Goal: Information Seeking & Learning: Check status

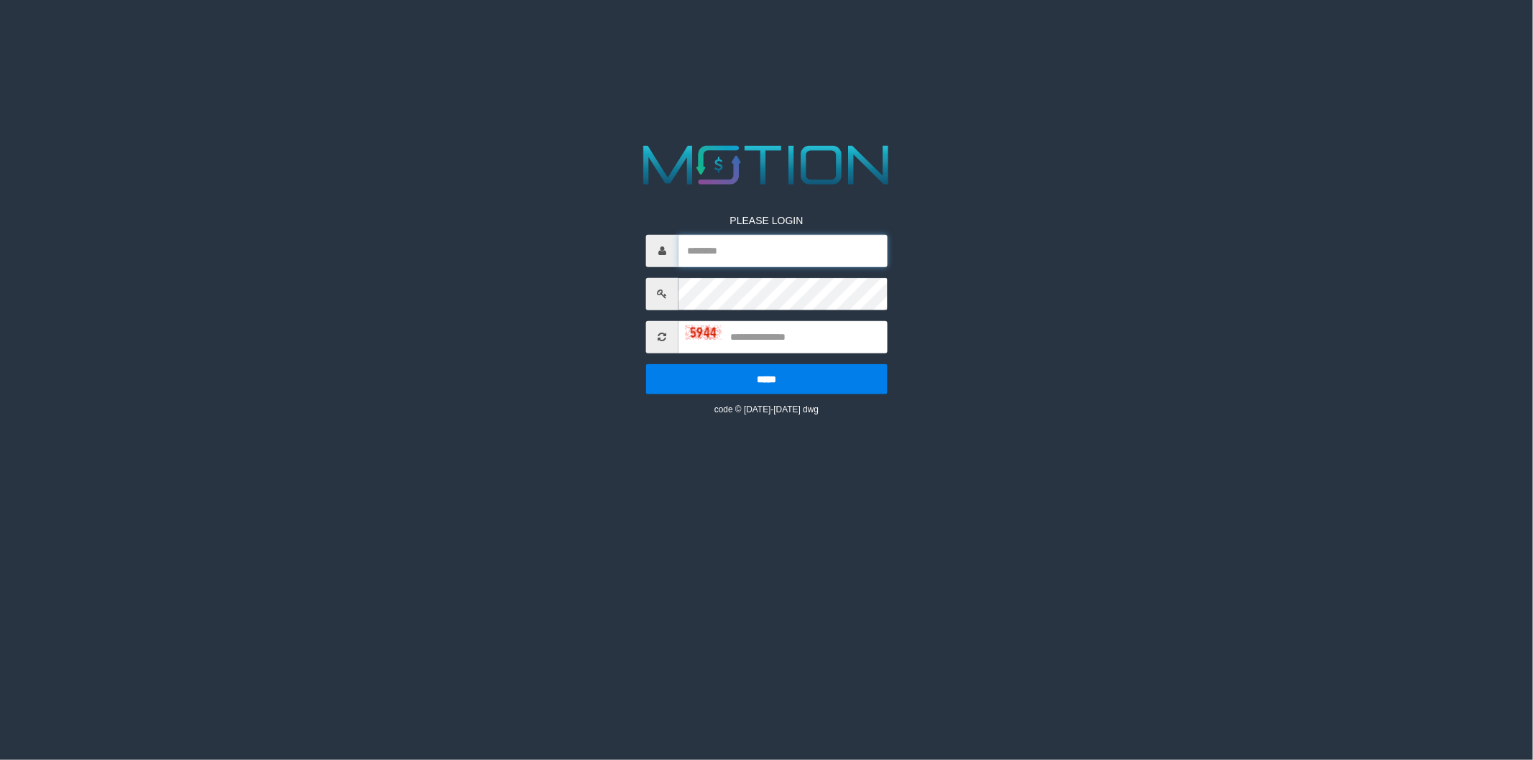
type input "******"
click at [762, 333] on input "text" at bounding box center [782, 336] width 209 height 32
type input "****"
click at [770, 369] on input "*****" at bounding box center [766, 379] width 241 height 30
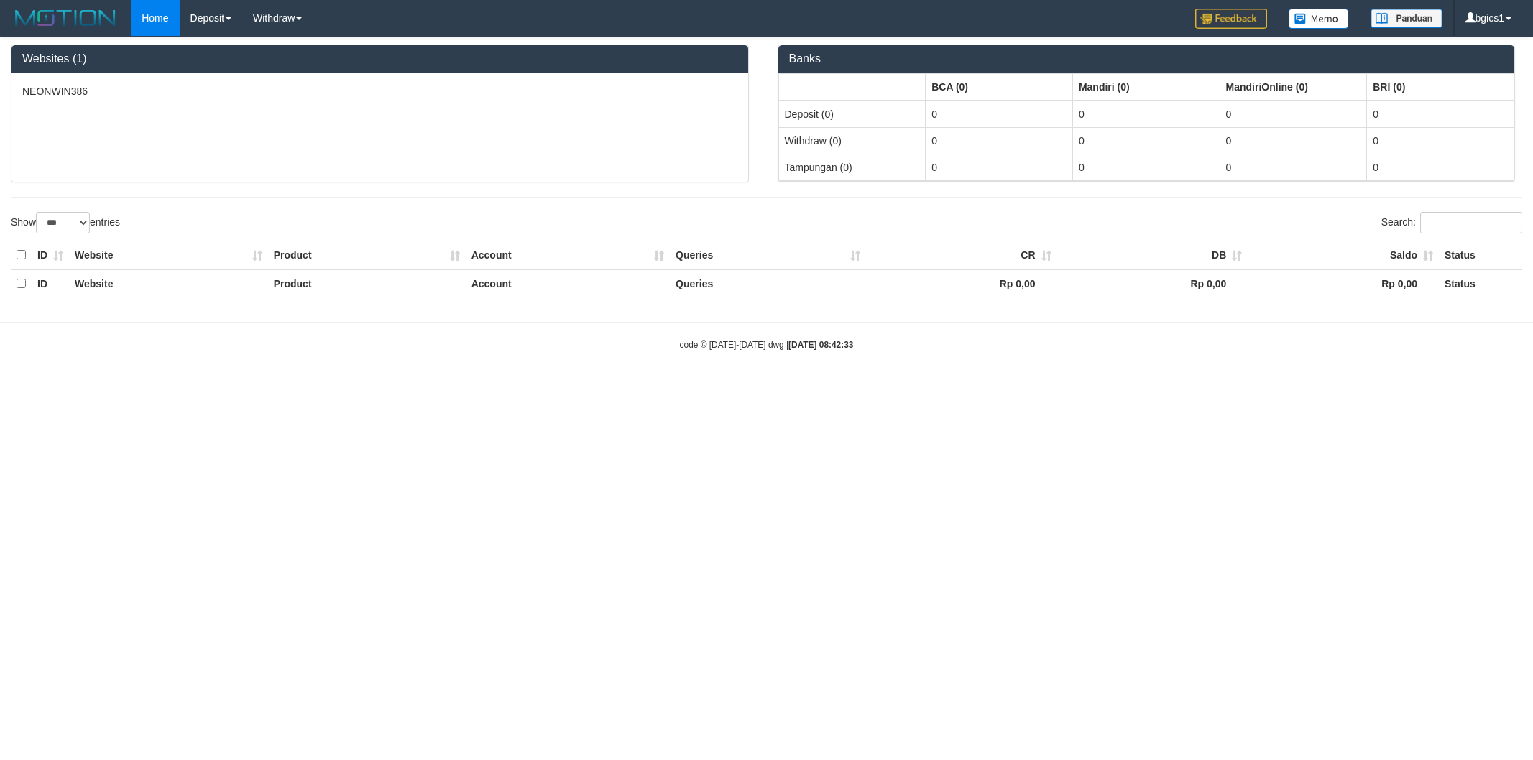
select select "***"
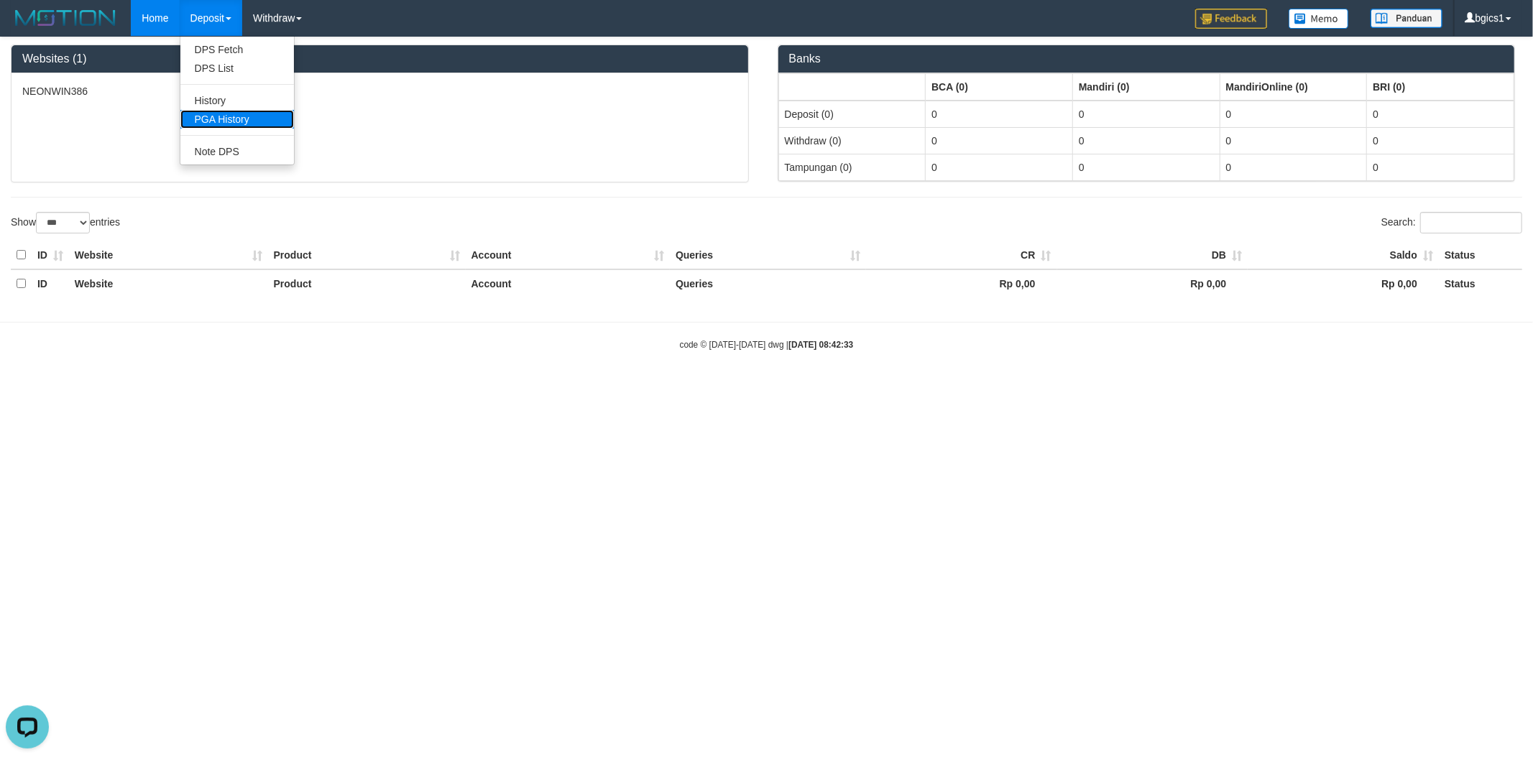
click at [234, 112] on link "PGA History" at bounding box center [237, 119] width 114 height 19
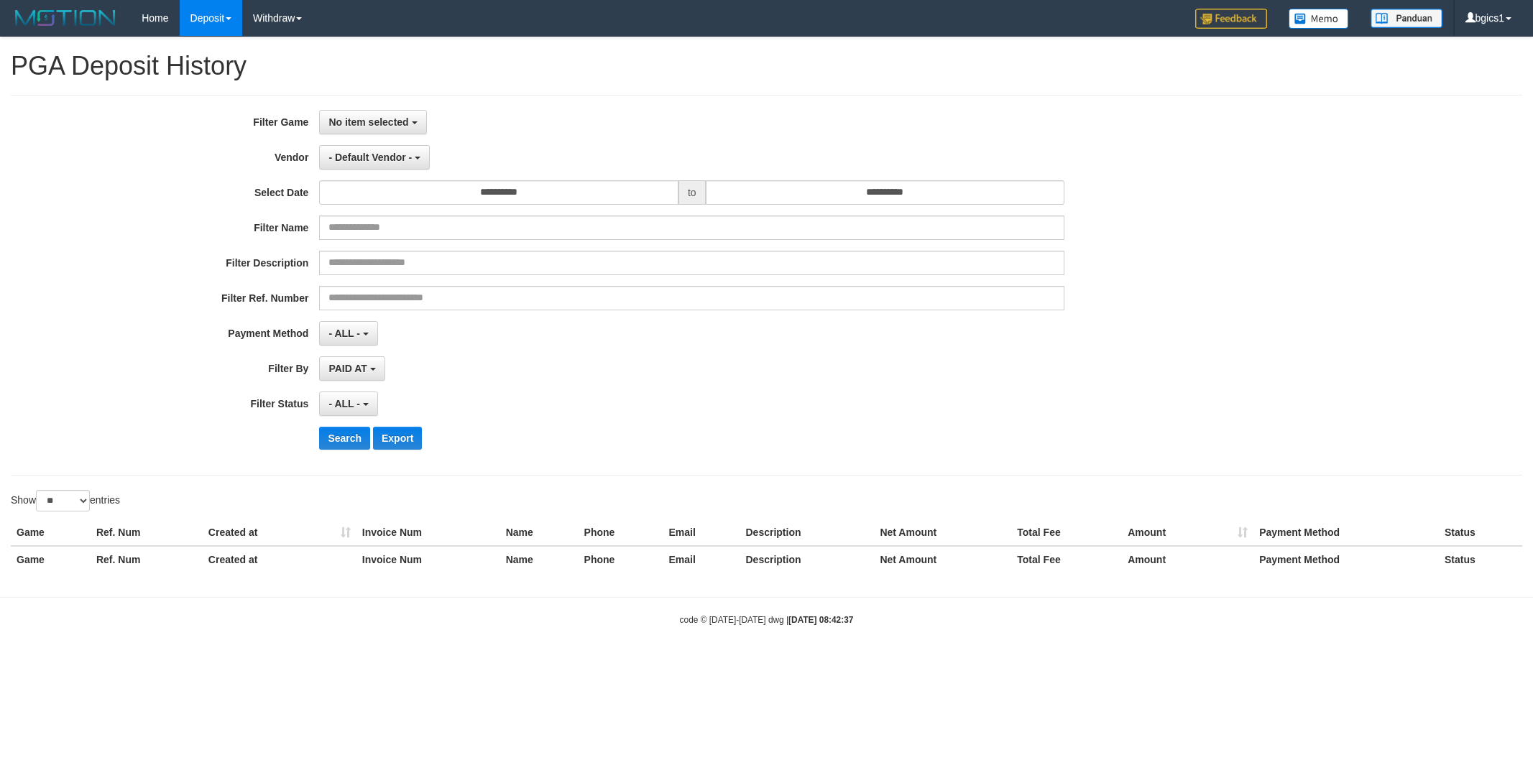
select select
select select "**"
click at [356, 111] on button "No item selected" at bounding box center [372, 122] width 107 height 24
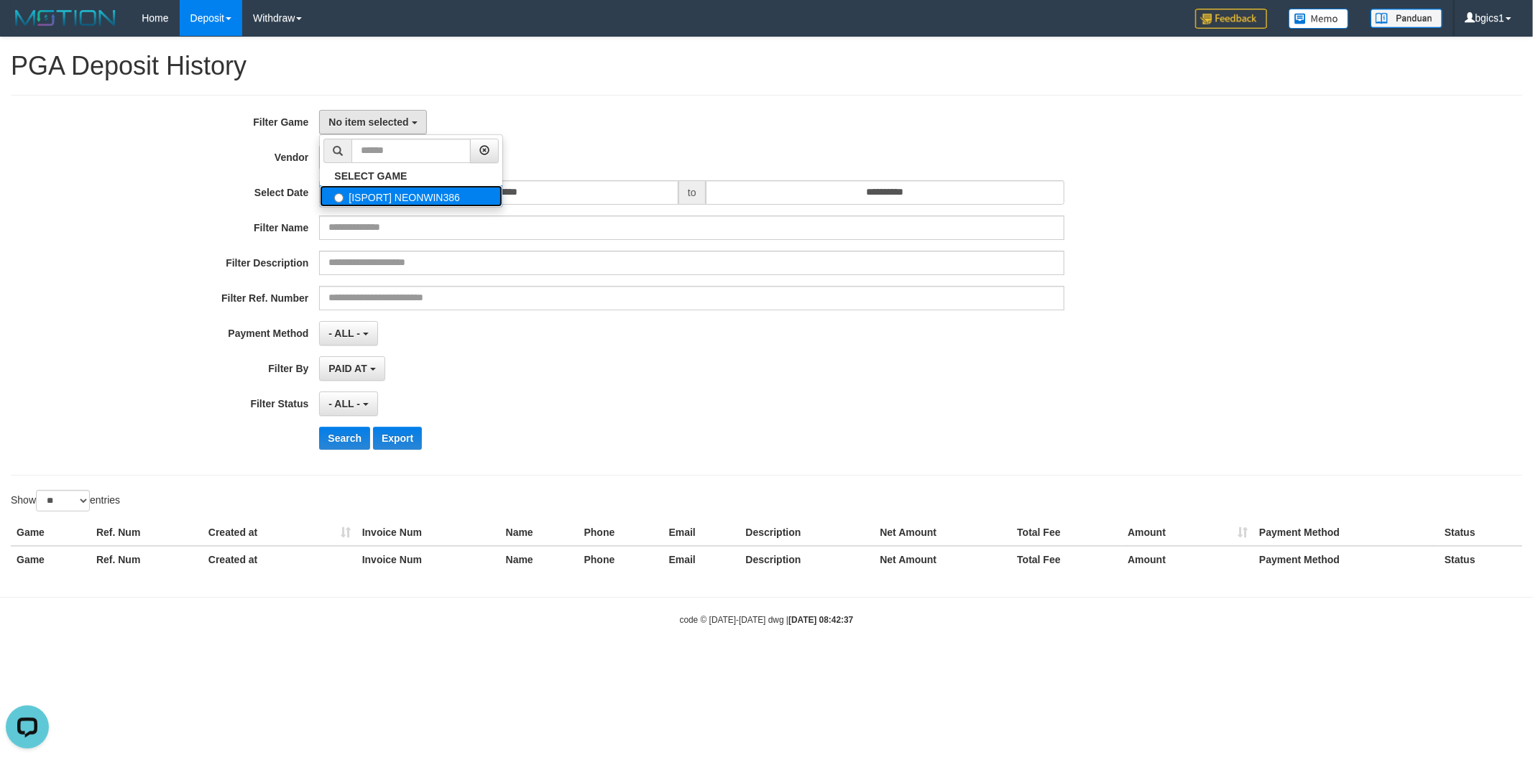
click at [363, 187] on label "[ISPORT] NEONWIN386" at bounding box center [411, 196] width 183 height 22
select select "****"
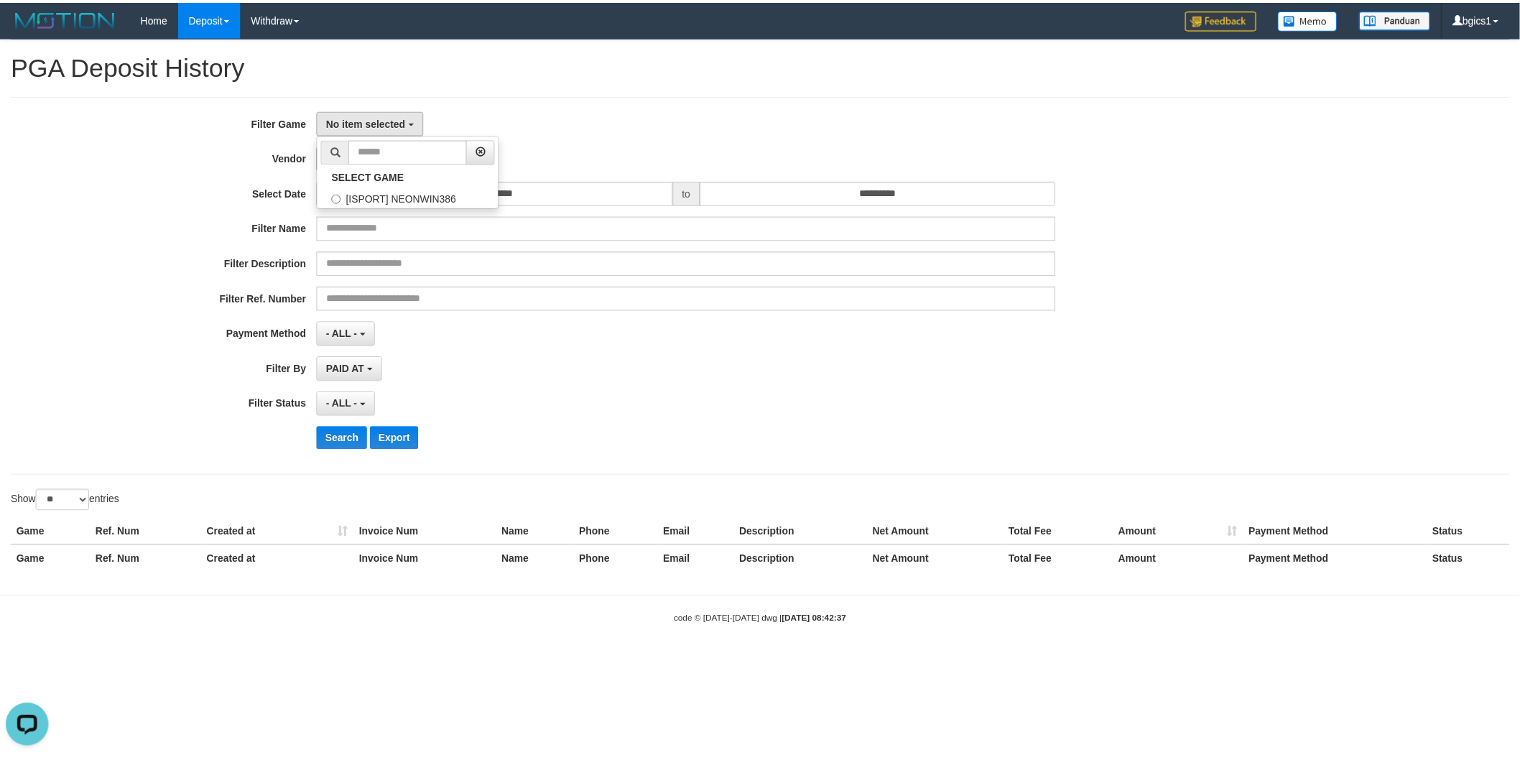
scroll to position [12, 0]
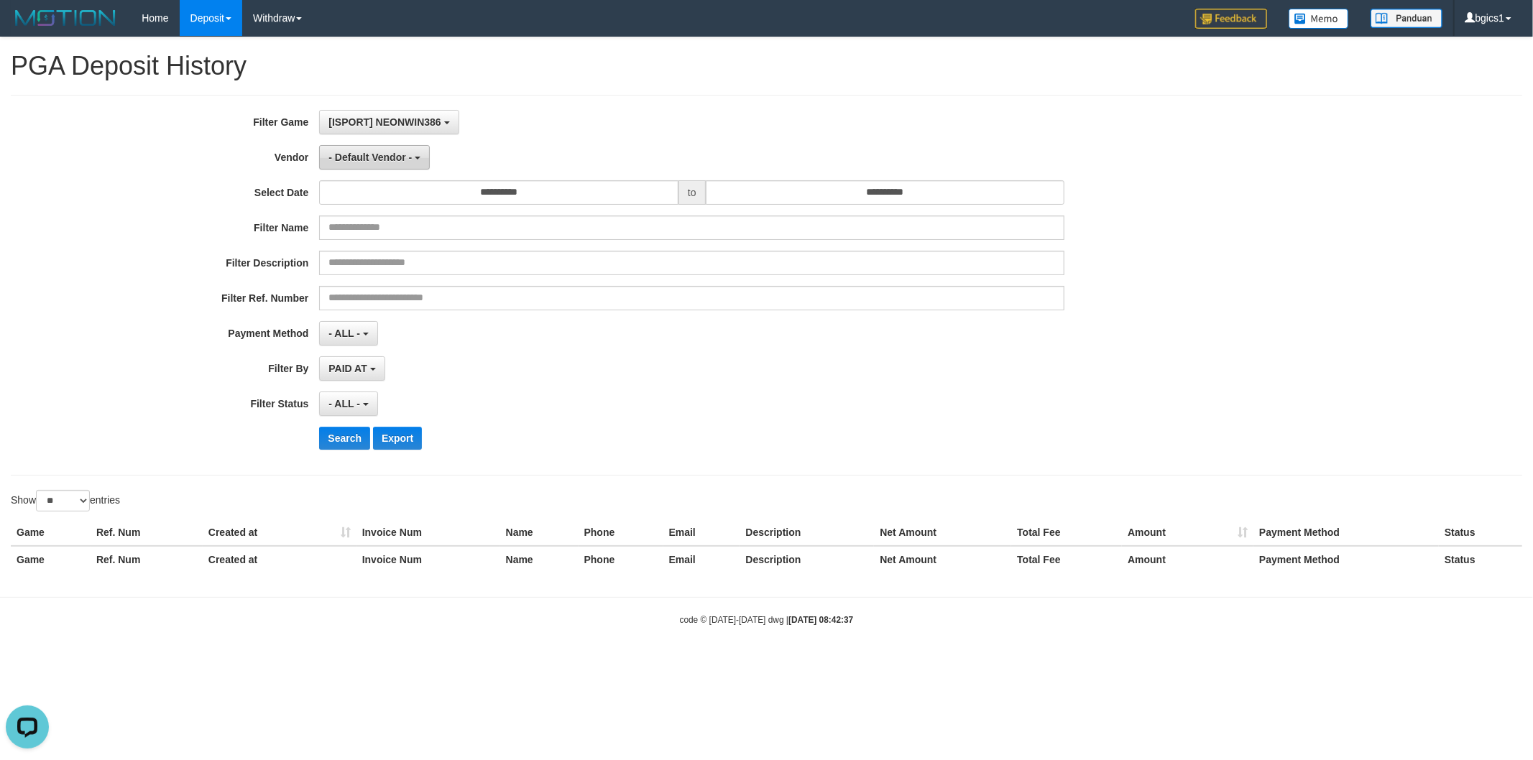
click at [352, 146] on button "- Default Vendor -" at bounding box center [374, 157] width 111 height 24
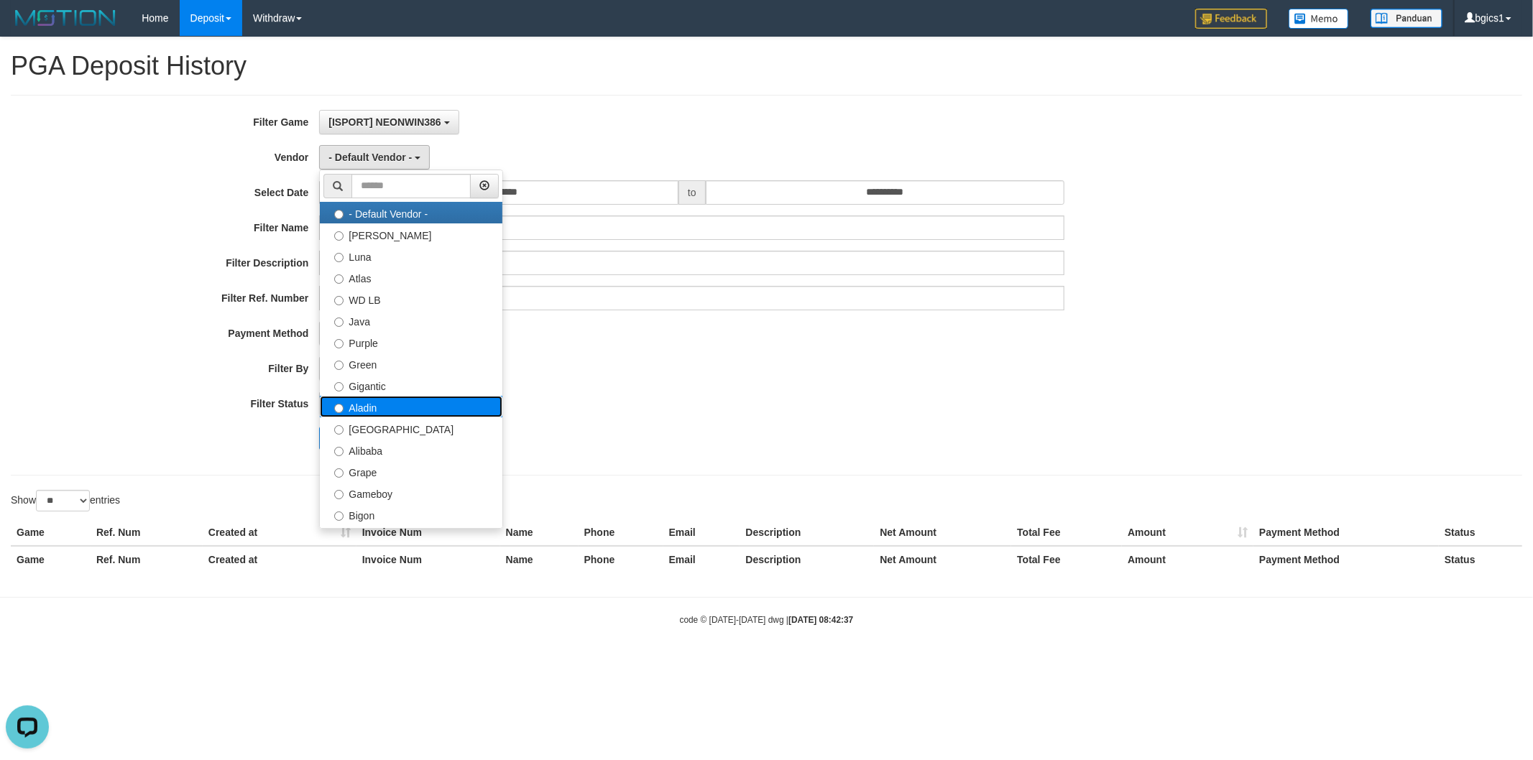
click at [368, 397] on label "Aladin" at bounding box center [411, 407] width 183 height 22
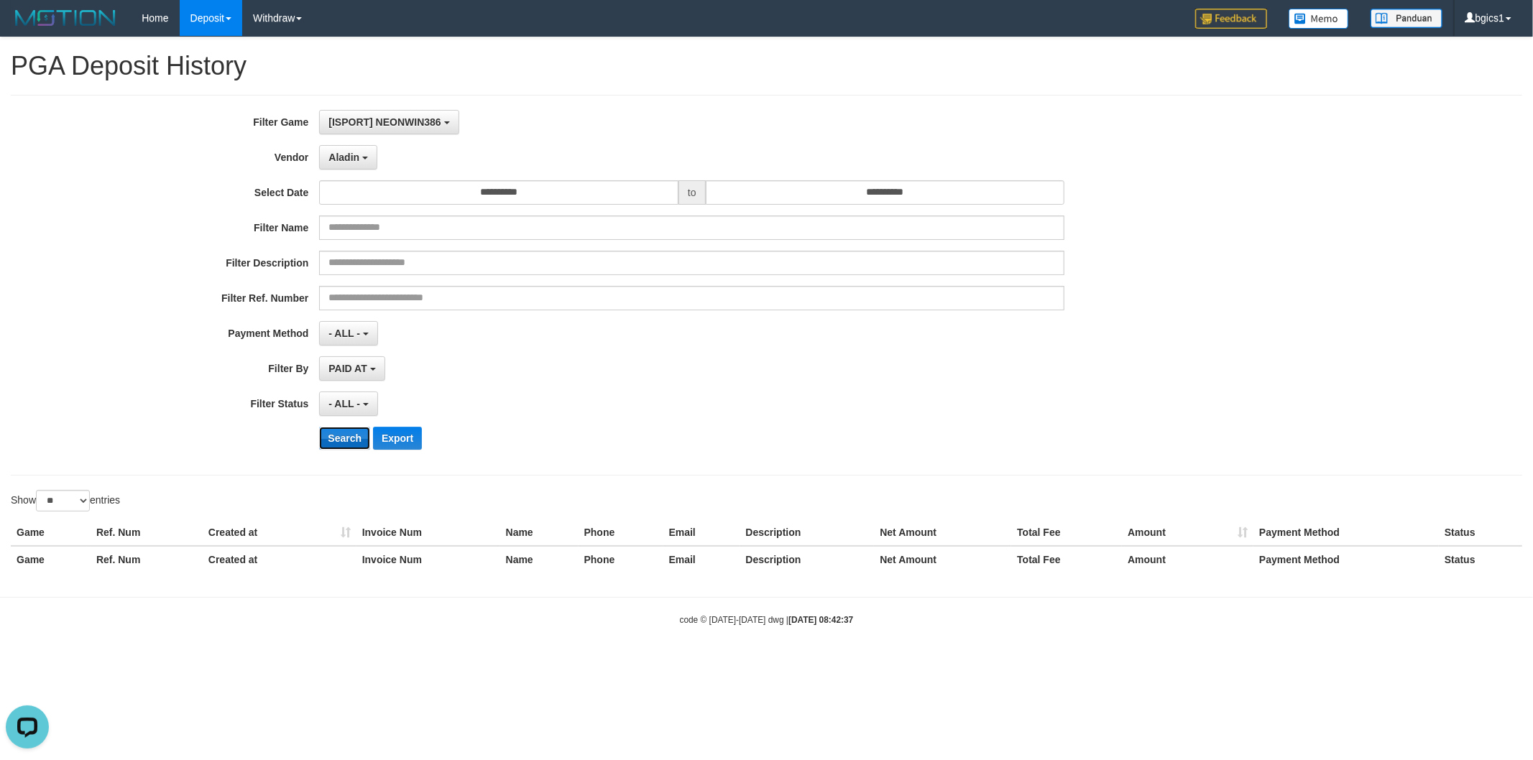
click at [339, 448] on button "Search" at bounding box center [344, 438] width 51 height 23
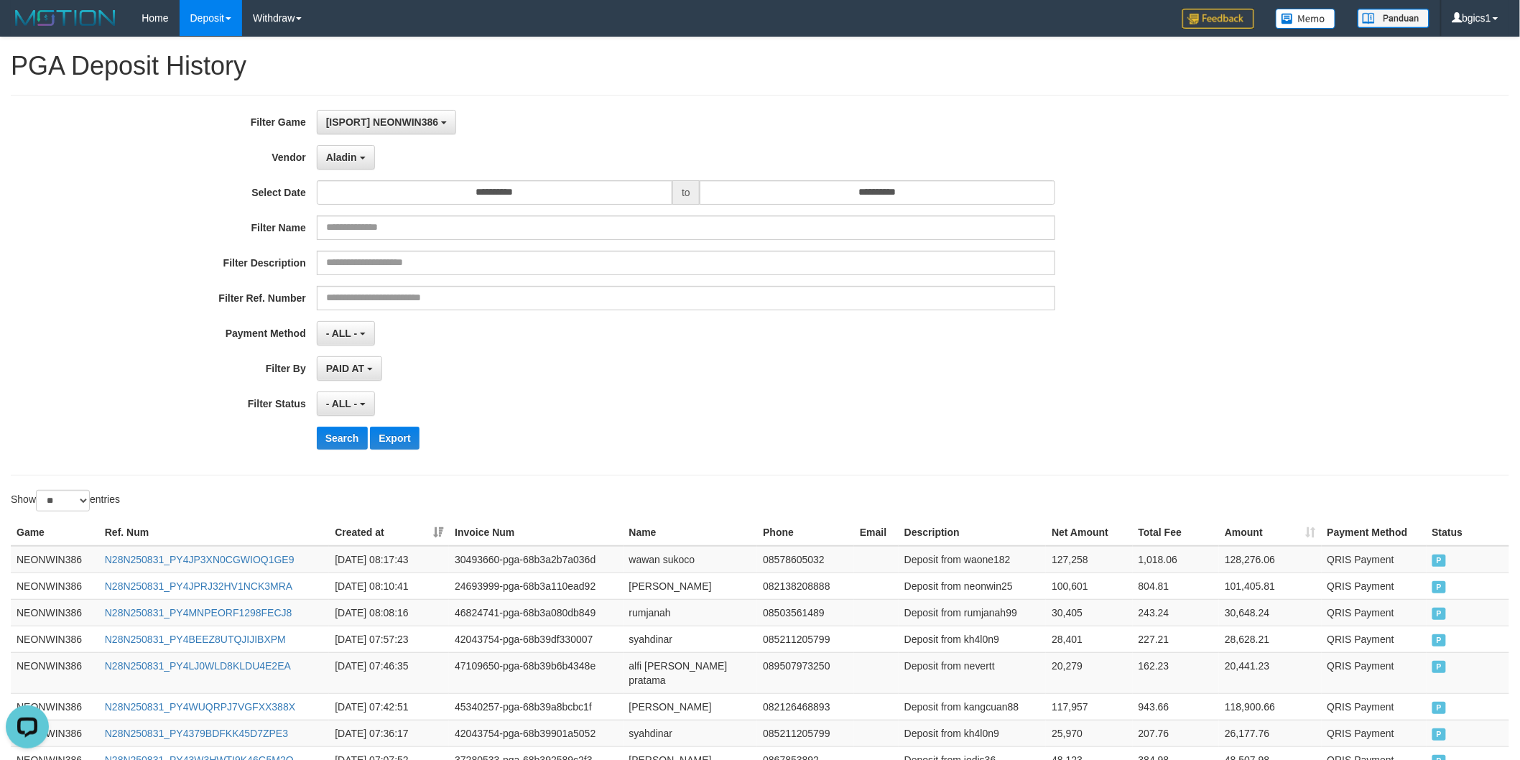
click at [846, 389] on div "**********" at bounding box center [633, 285] width 1267 height 351
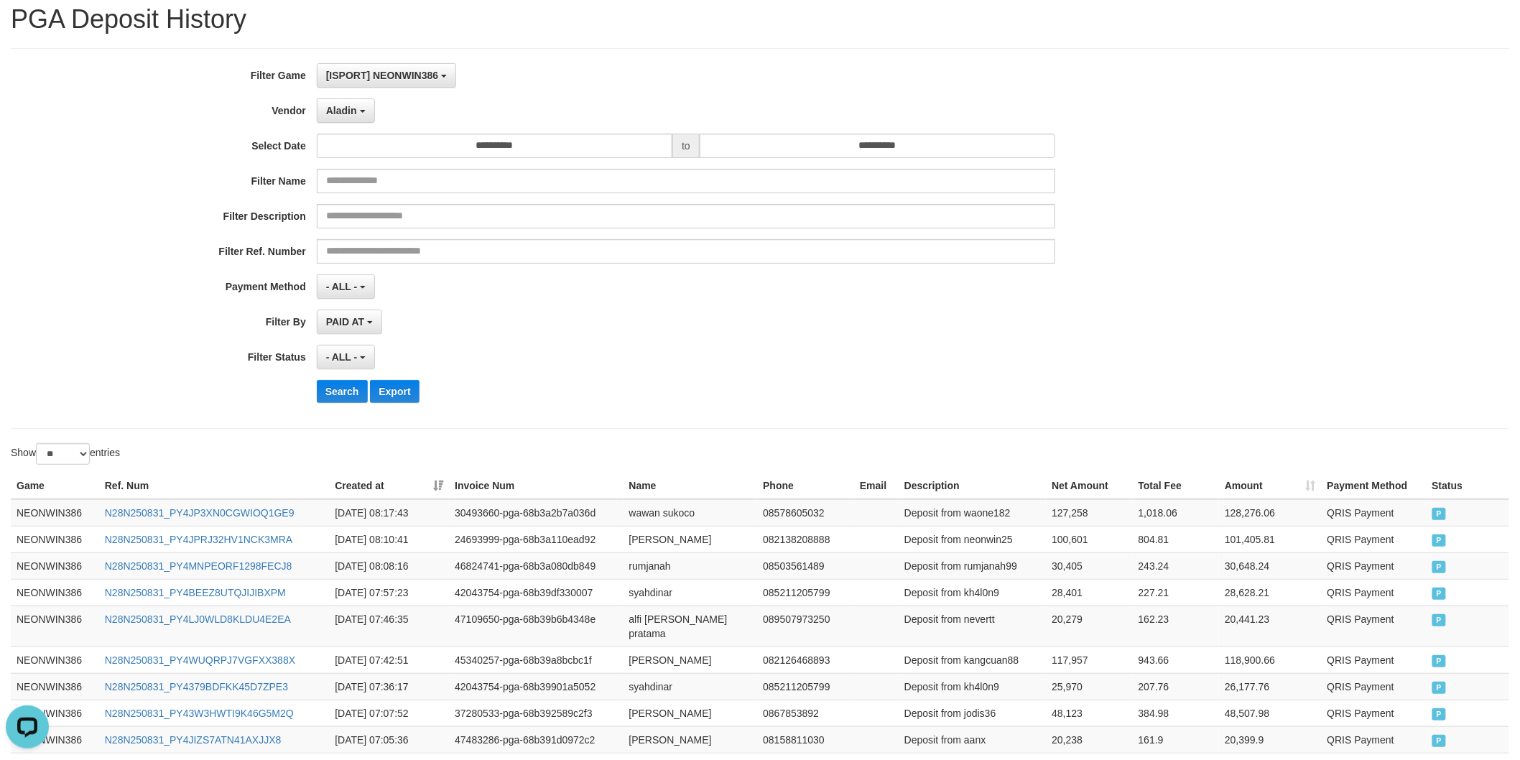
scroll to position [45, 0]
click at [643, 728] on td "antibi anwar" at bounding box center [691, 741] width 134 height 27
copy td "antibi anwar"
drag, startPoint x: 643, startPoint y: 724, endPoint x: 665, endPoint y: 724, distance: 21.6
click at [665, 728] on td "antibi anwar" at bounding box center [691, 741] width 134 height 27
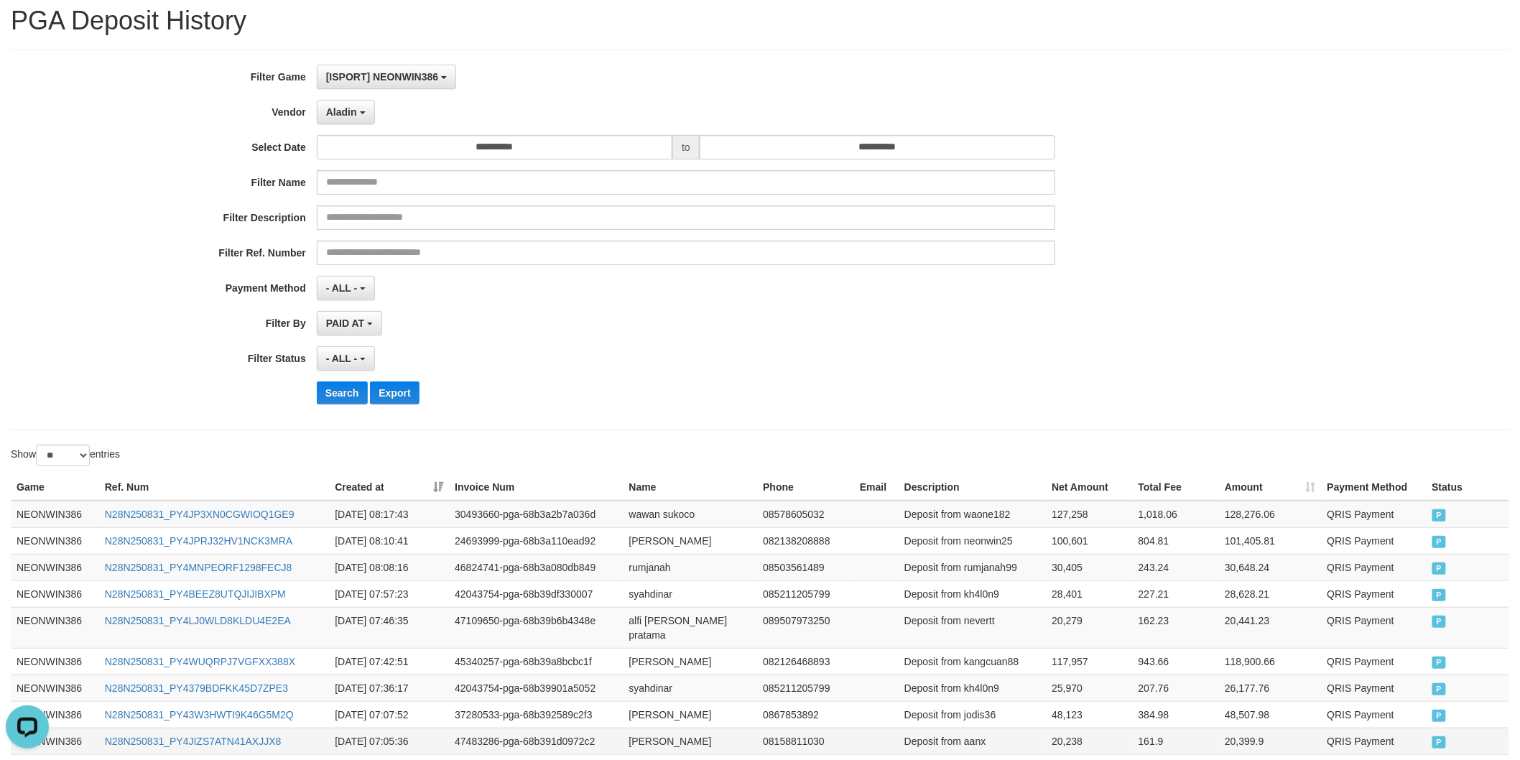
click at [975, 728] on td "Deposit from aanx" at bounding box center [972, 741] width 147 height 27
copy td "aanx"
click at [1058, 728] on td "20,238" at bounding box center [1089, 741] width 86 height 27
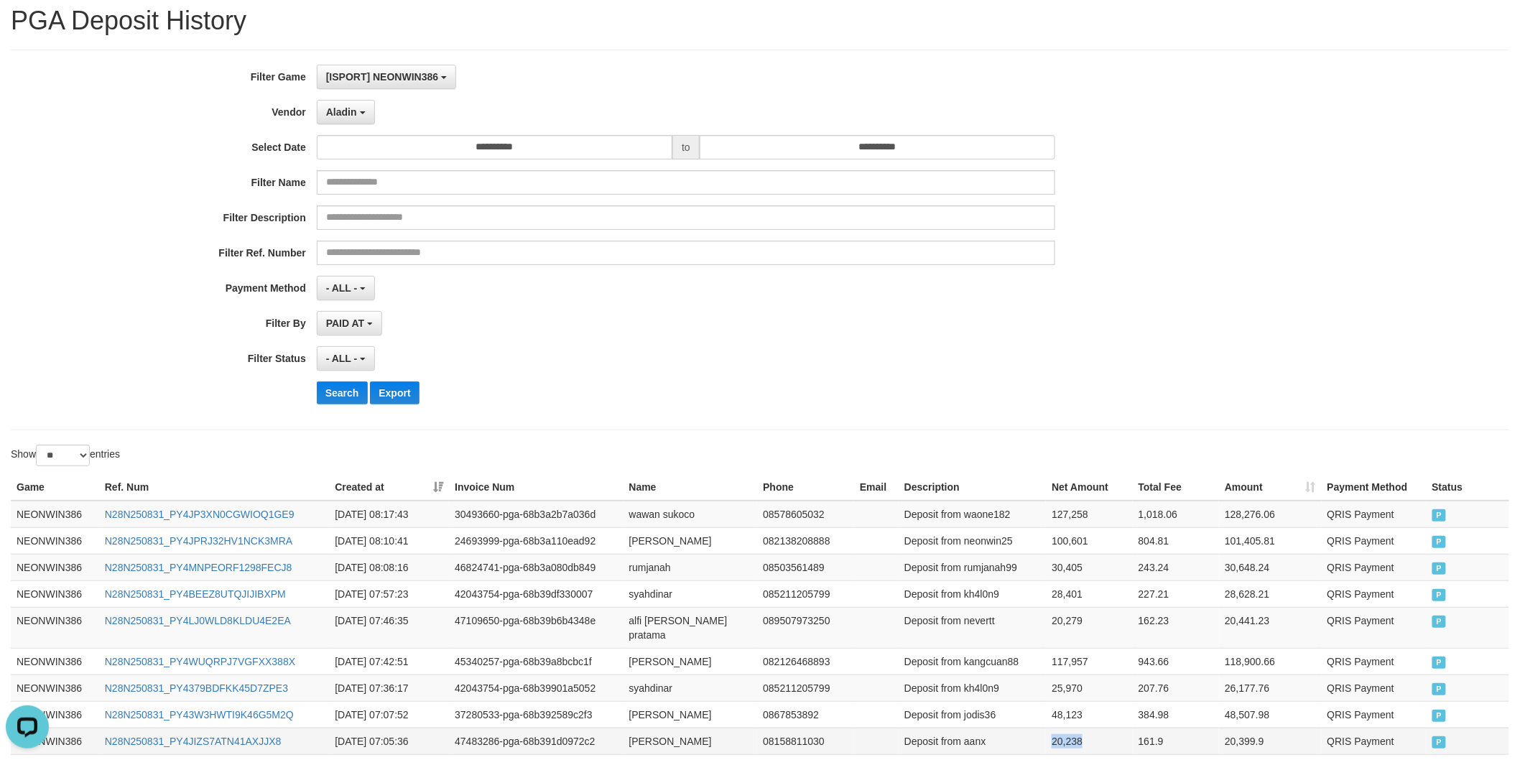
copy td "20,238"
click at [958, 370] on div "- ALL - SELECT ALL - ALL - SELECT STATUS PENDING/UNPAID PAID CANCELED EXPIRED" at bounding box center [686, 358] width 739 height 24
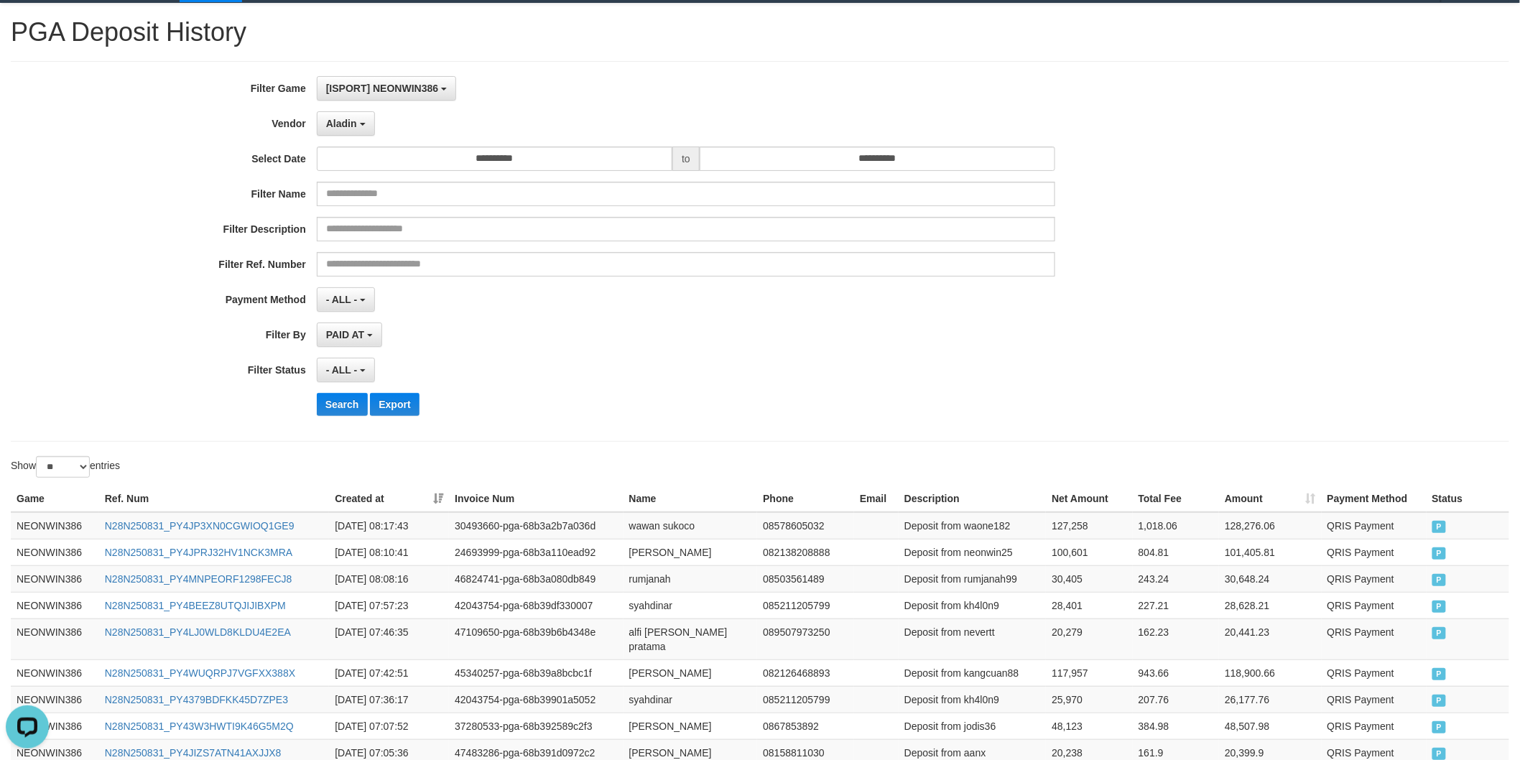
scroll to position [53, 0]
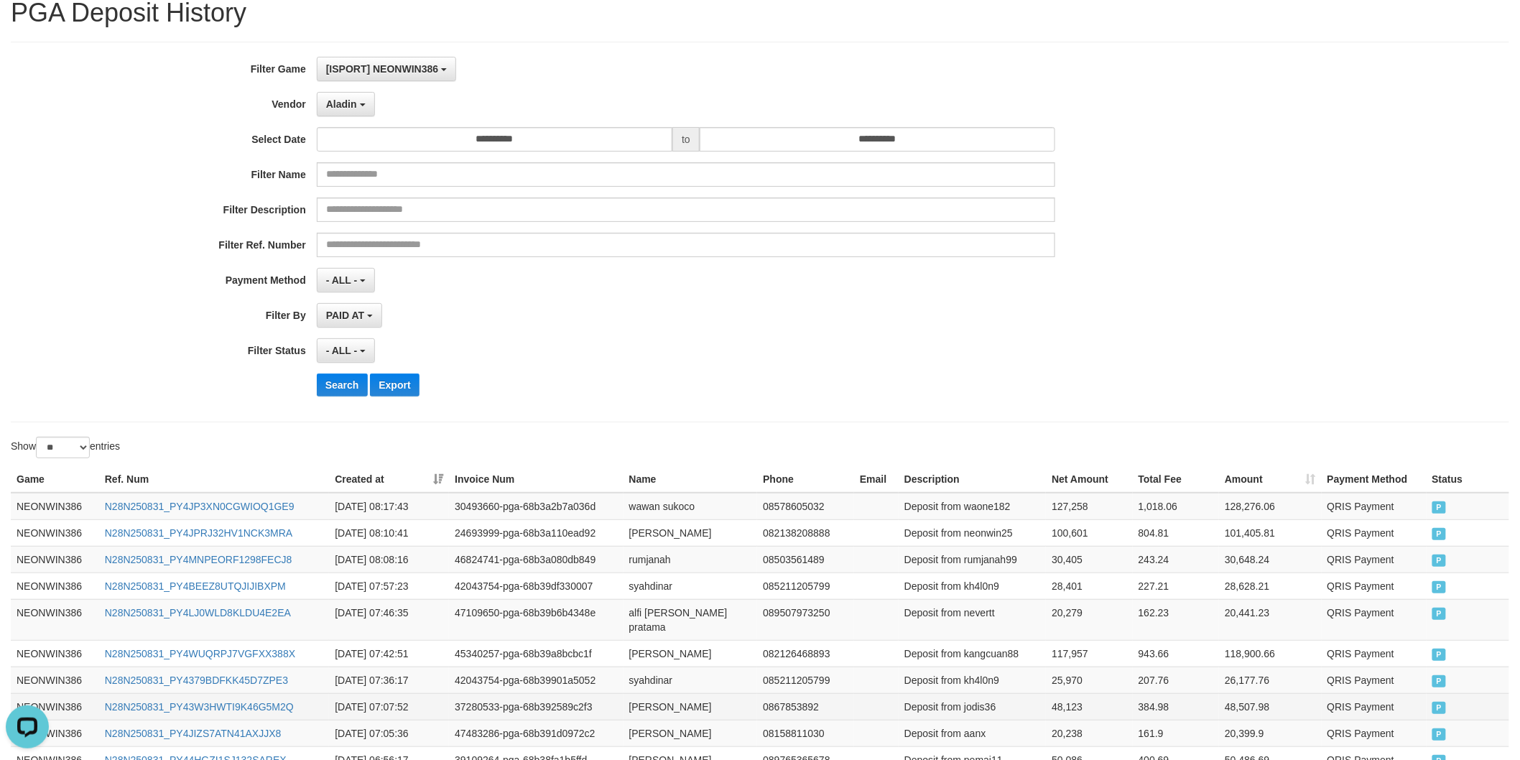
click at [1060, 693] on td "48,123" at bounding box center [1089, 706] width 86 height 27
drag, startPoint x: 1060, startPoint y: 688, endPoint x: 1476, endPoint y: 605, distance: 424.3
click at [1061, 693] on td "48,123" at bounding box center [1089, 706] width 86 height 27
copy td "48,123"
click at [1062, 667] on td "25,970" at bounding box center [1089, 680] width 86 height 27
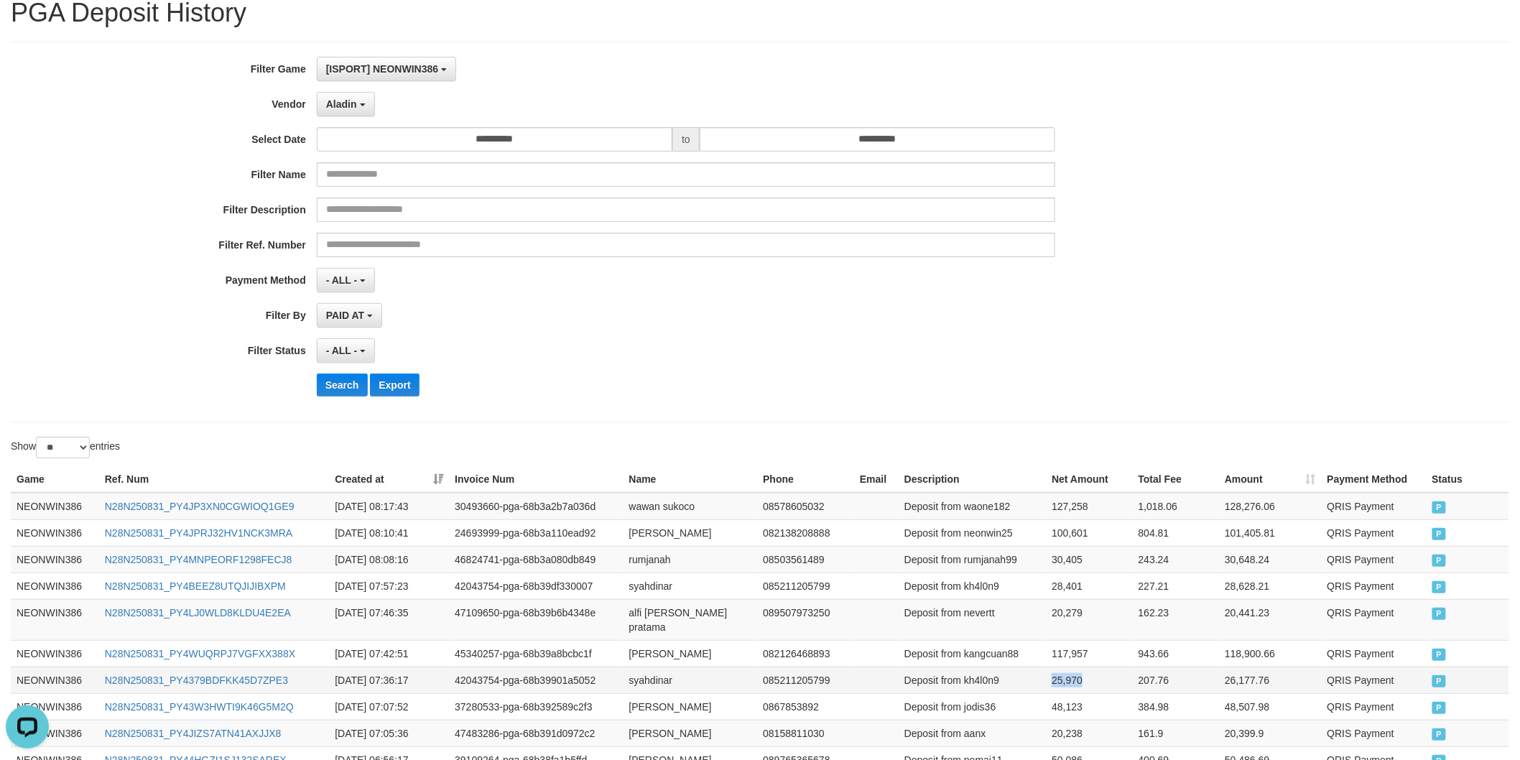
click at [1062, 667] on td "25,970" at bounding box center [1089, 680] width 86 height 27
copy td "25,970"
click at [1073, 640] on td "117,957" at bounding box center [1089, 653] width 86 height 27
copy td "117,957"
click at [1073, 640] on td "117,957" at bounding box center [1089, 653] width 86 height 27
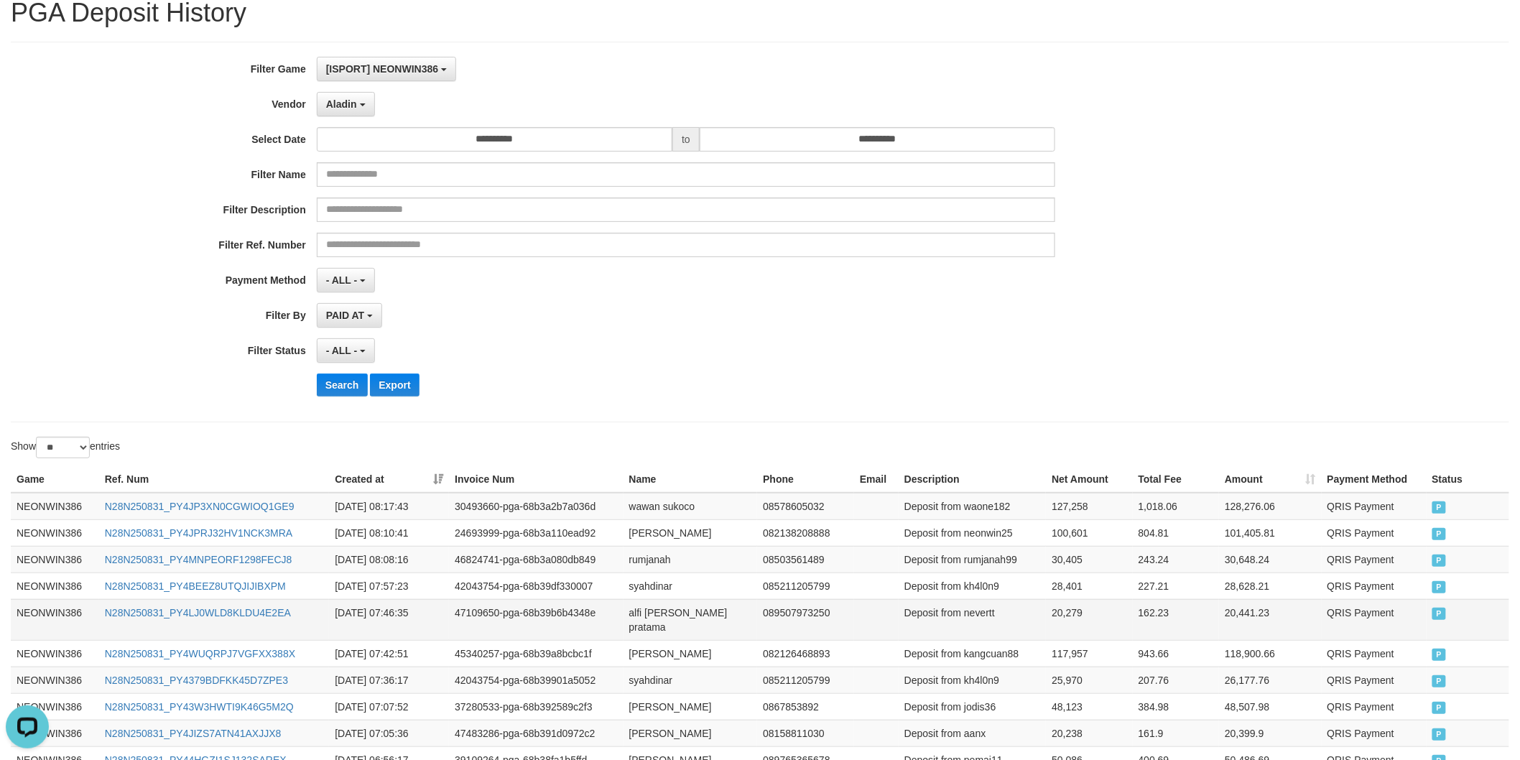
click at [1063, 618] on td "20,279" at bounding box center [1089, 619] width 86 height 41
copy td "20,279"
click at [1063, 616] on td "20,279" at bounding box center [1089, 619] width 86 height 41
click at [1069, 587] on td "28,401" at bounding box center [1089, 586] width 86 height 27
drag, startPoint x: 1069, startPoint y: 587, endPoint x: 1147, endPoint y: 577, distance: 78.3
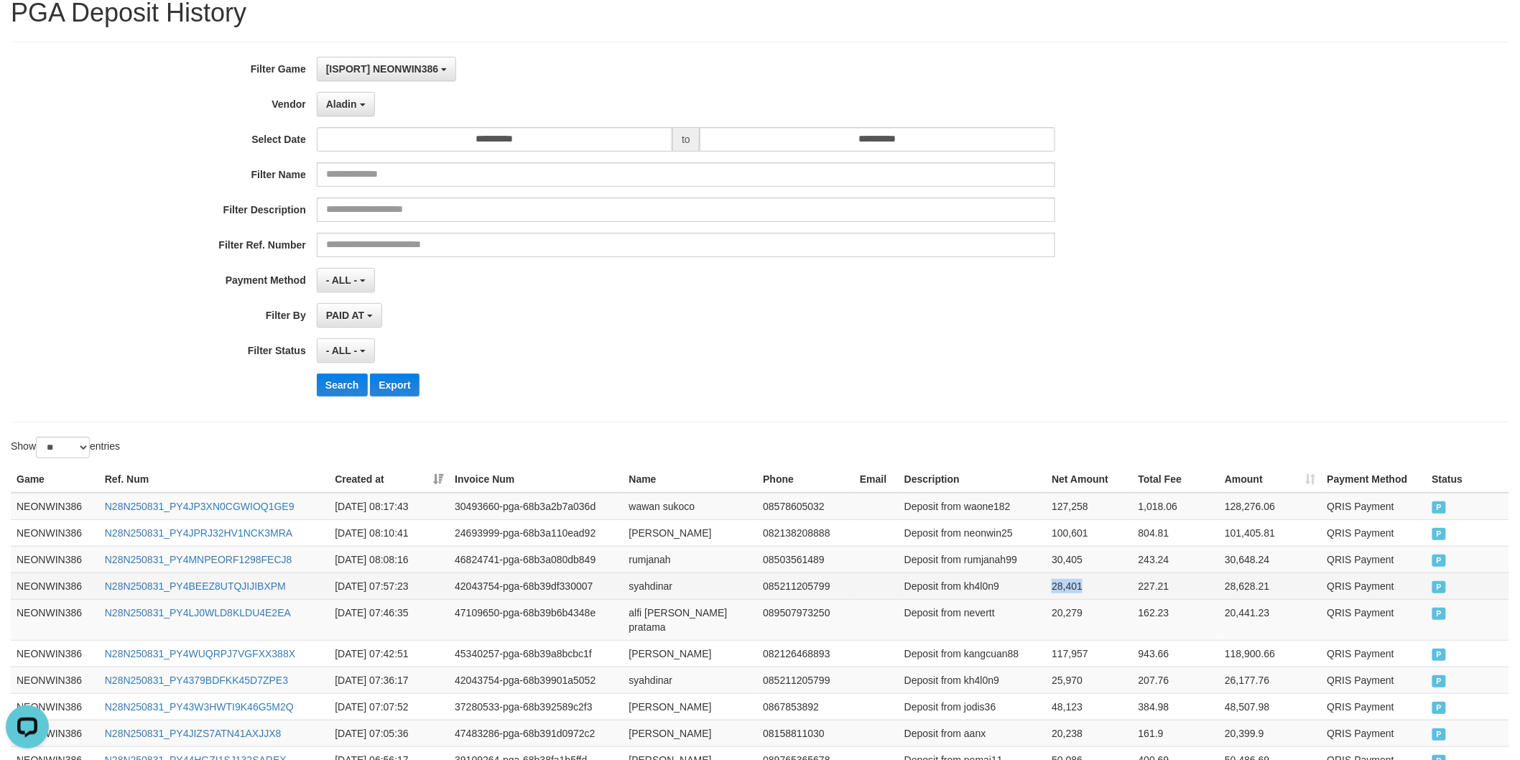
click at [1069, 587] on td "28,401" at bounding box center [1089, 586] width 86 height 27
copy td "28,401"
click at [1079, 556] on td "30,405" at bounding box center [1089, 559] width 86 height 27
copy td "30,405"
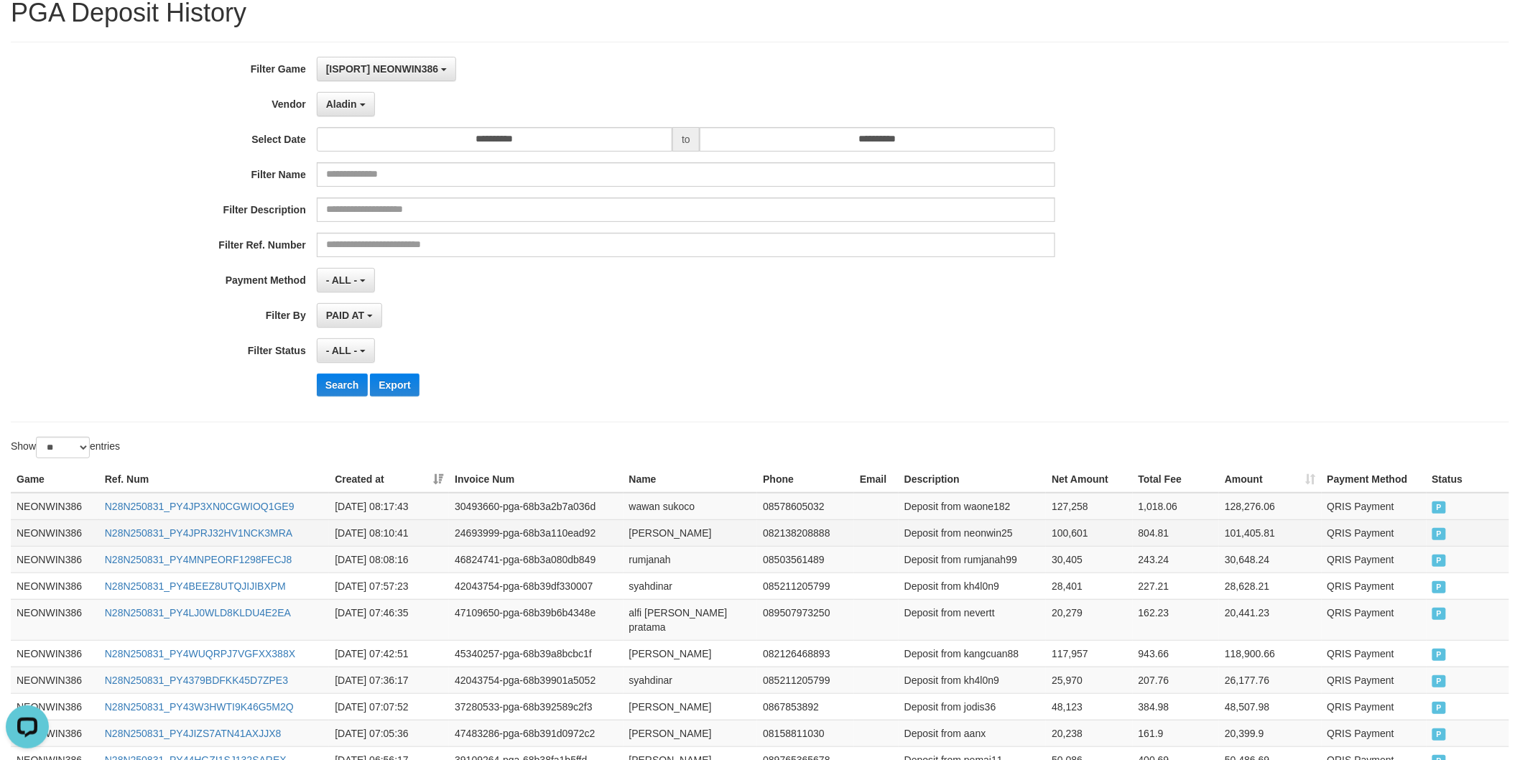
click at [1075, 526] on td "100,601" at bounding box center [1089, 532] width 86 height 27
copy td "100,601"
click at [1075, 526] on td "100,601" at bounding box center [1089, 532] width 86 height 27
click at [1066, 496] on td "127,258" at bounding box center [1089, 506] width 86 height 27
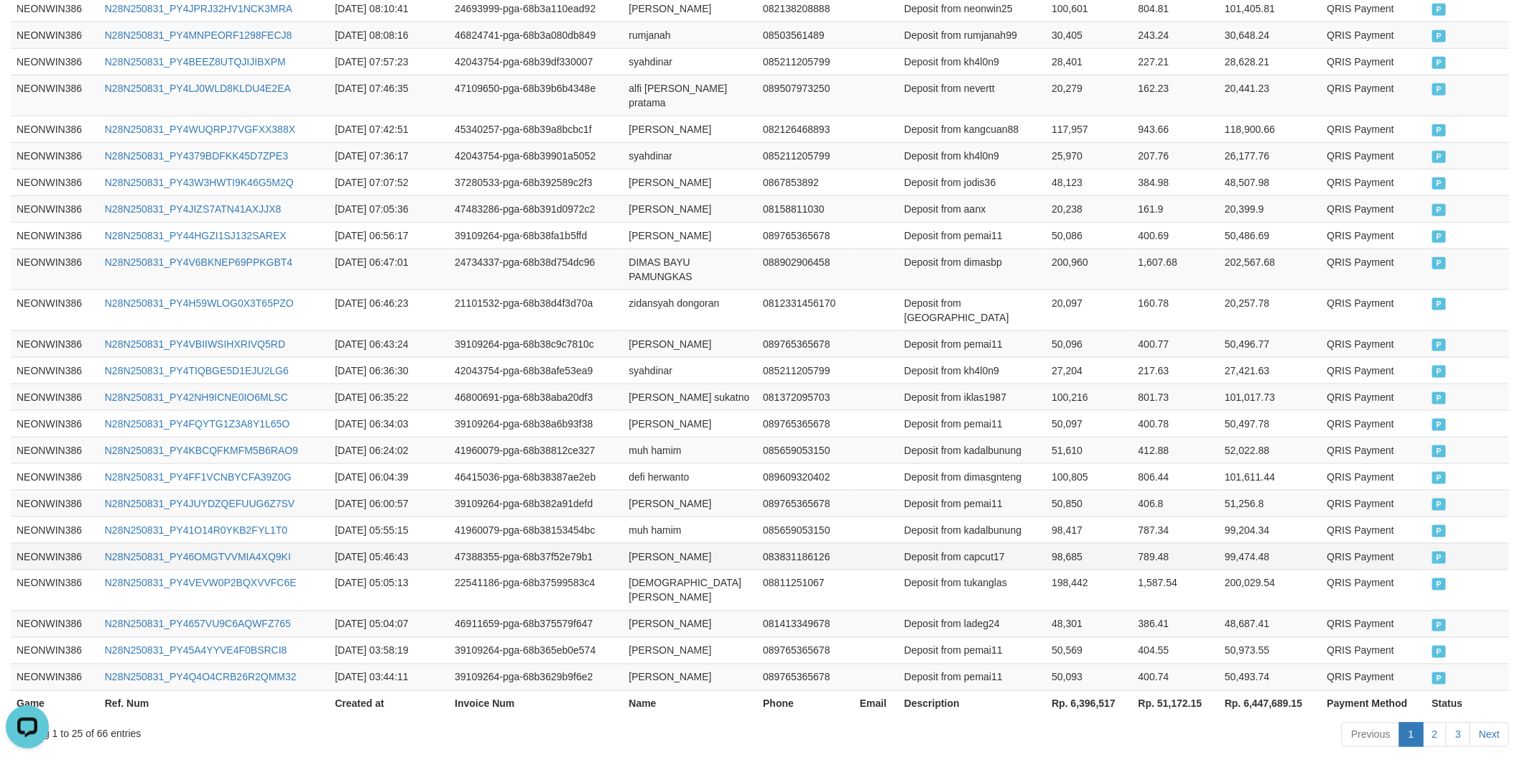
scroll to position [608, 0]
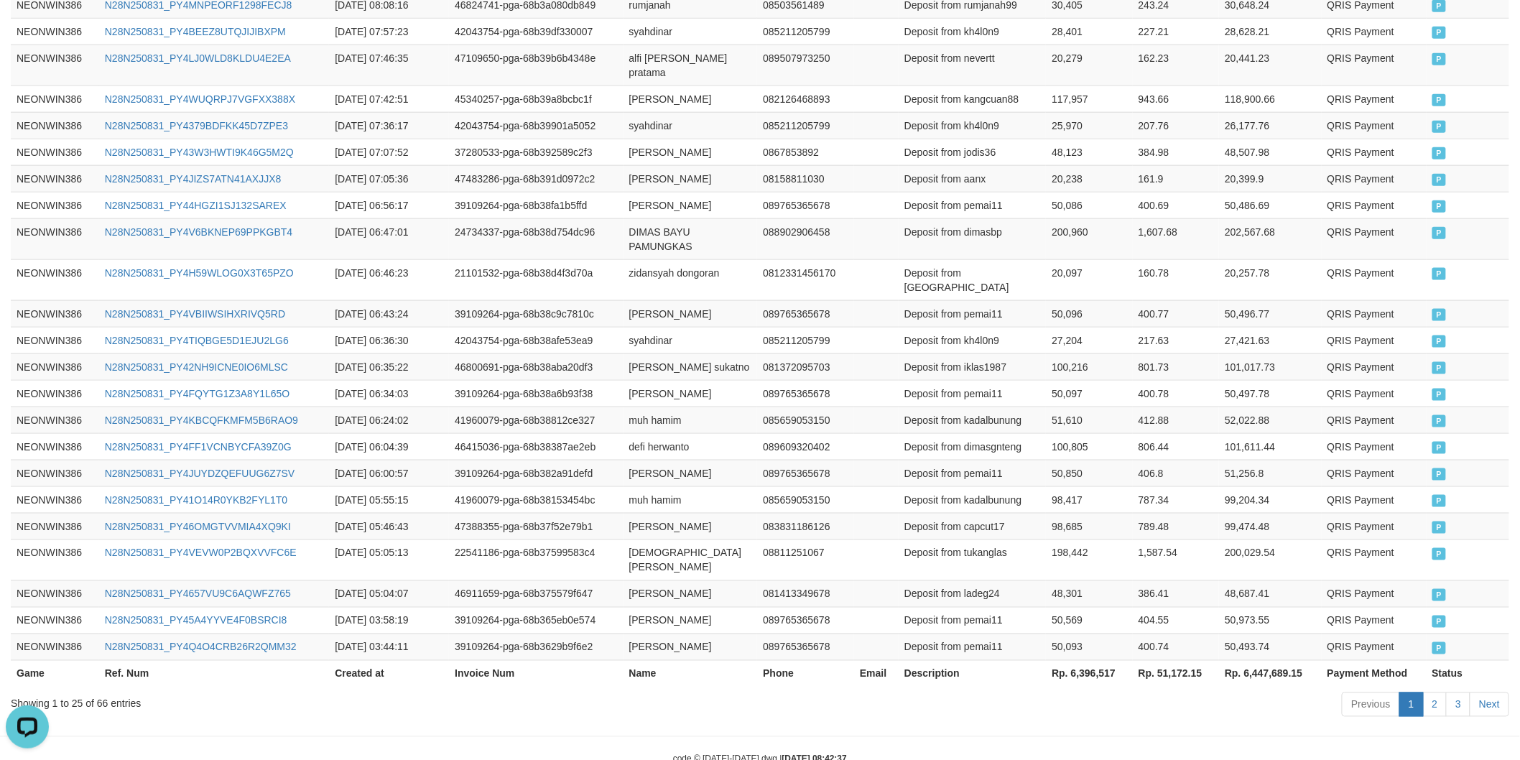
click at [1099, 660] on th "Rp. 6,396,517" at bounding box center [1089, 673] width 86 height 27
click at [1123, 300] on td "50,096" at bounding box center [1089, 313] width 86 height 27
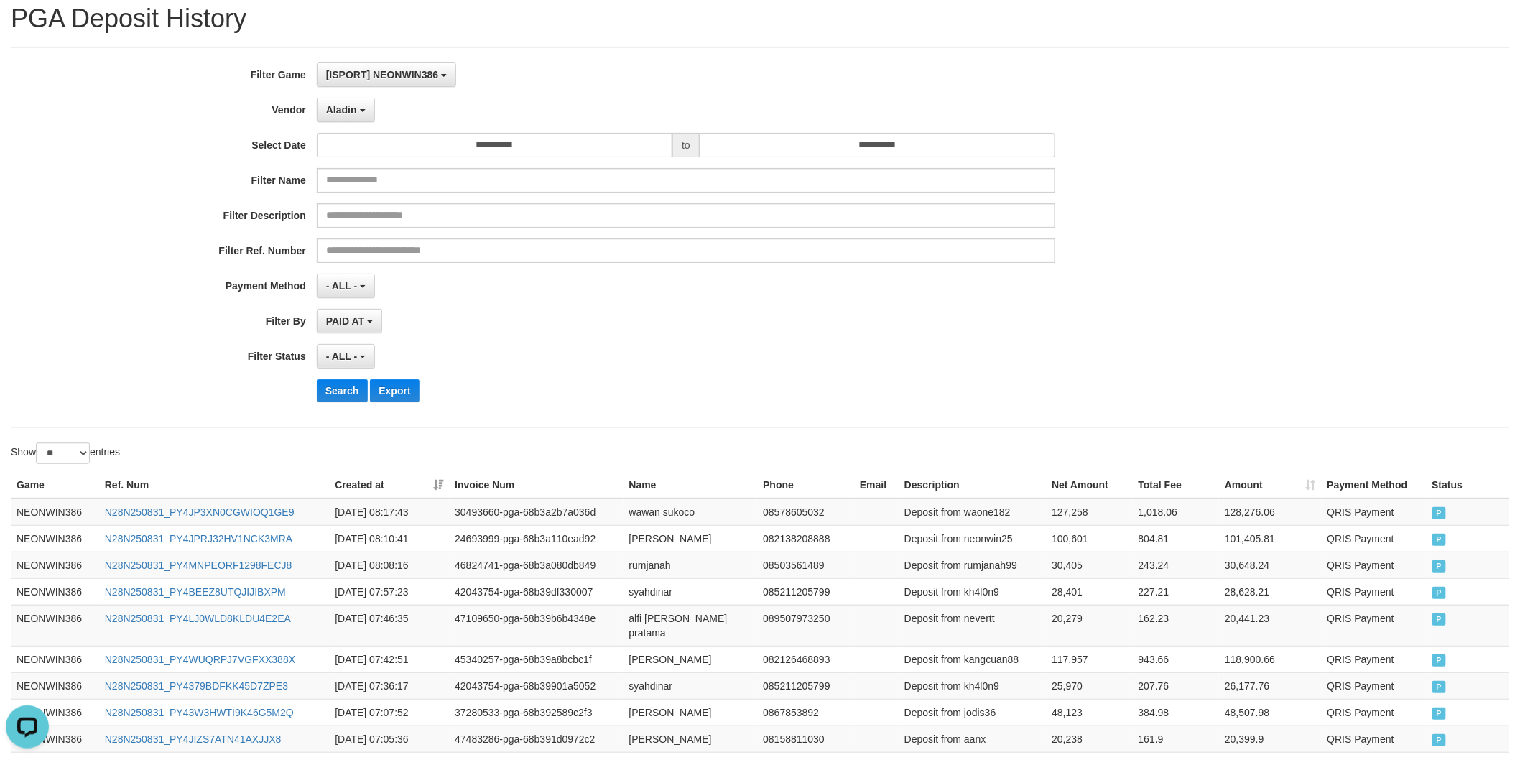
scroll to position [23, 0]
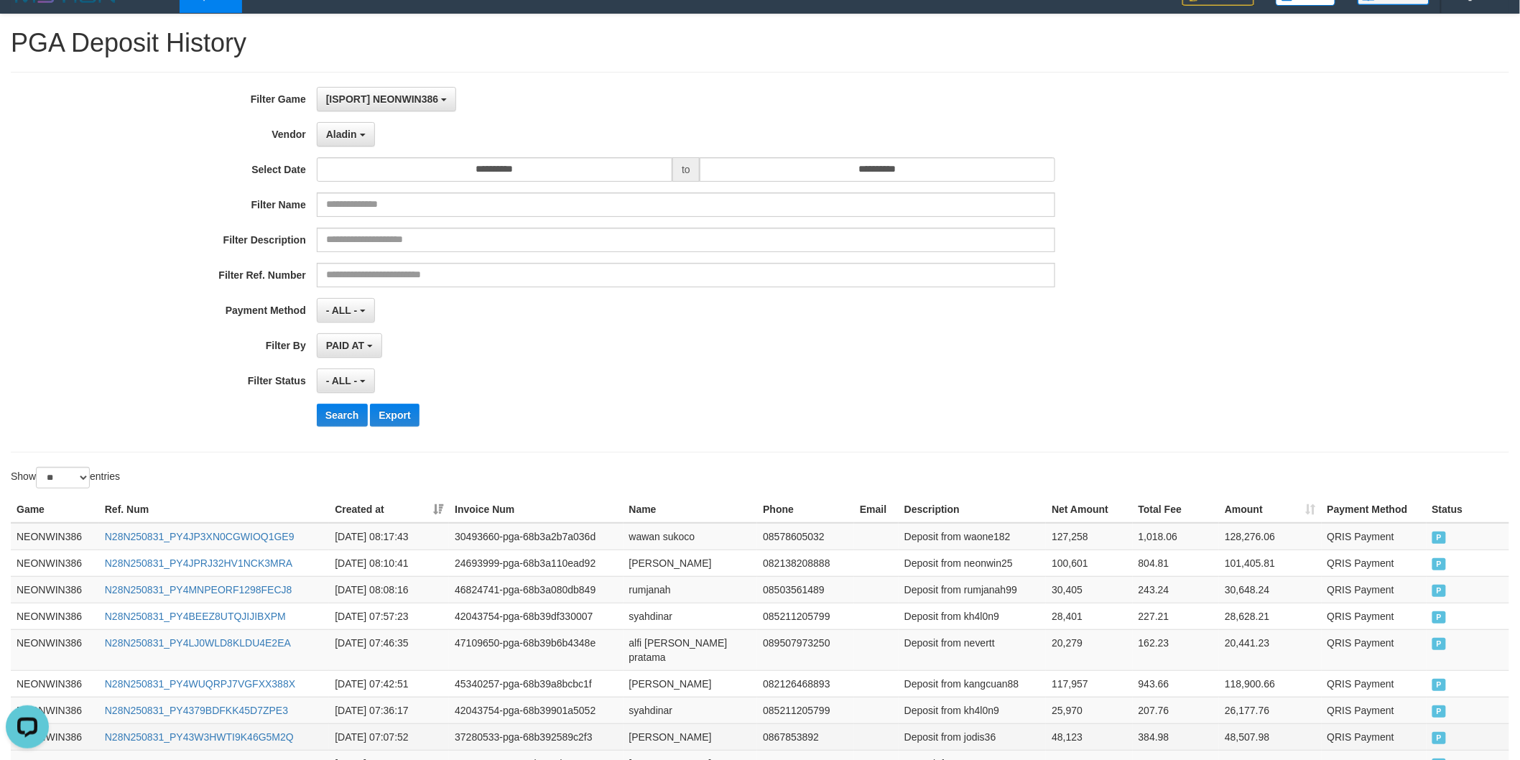
click at [981, 724] on td "Deposit from jodis36" at bounding box center [972, 737] width 147 height 27
click at [994, 697] on td "Deposit from kh4l0n9" at bounding box center [972, 710] width 147 height 27
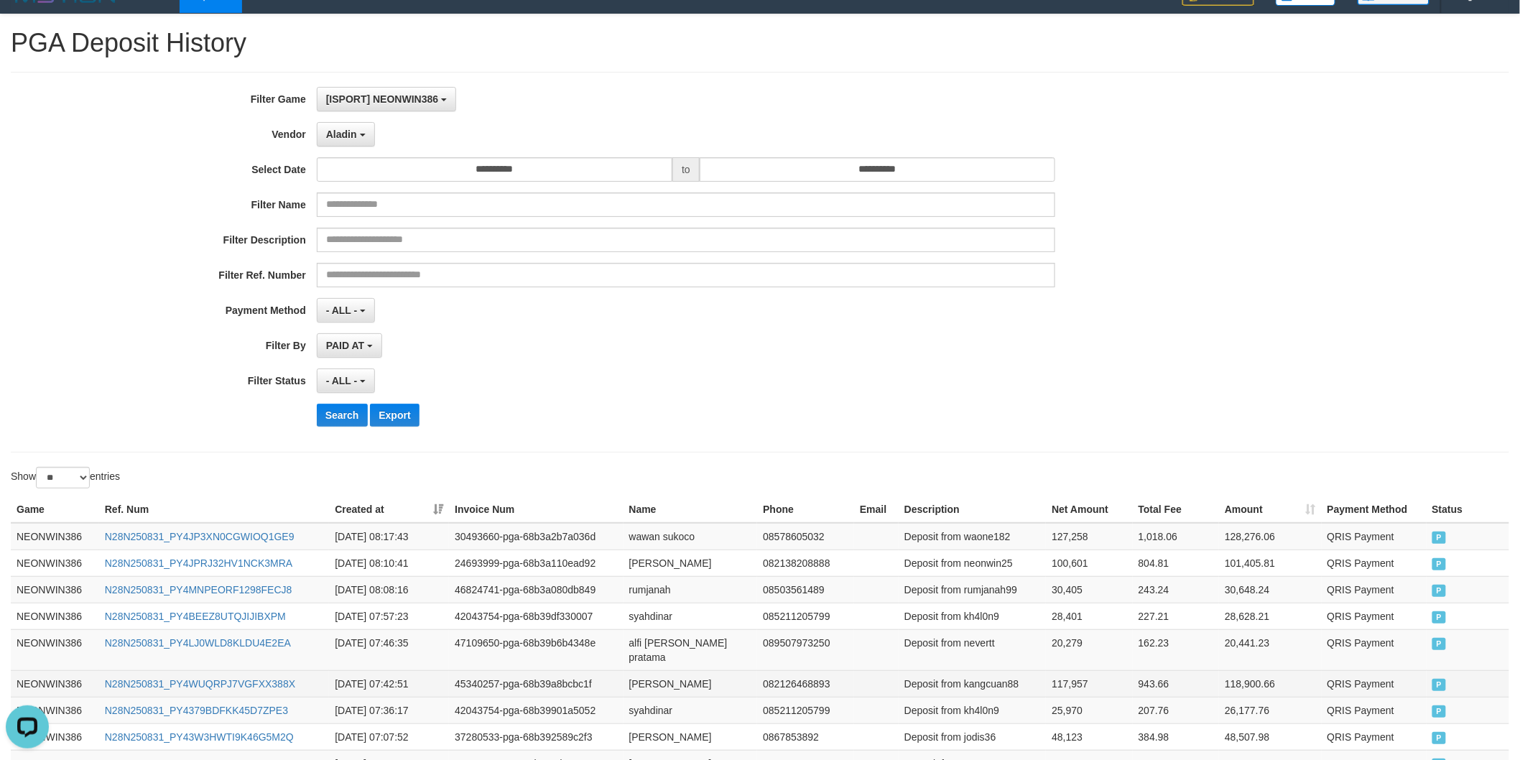
click at [992, 675] on td "Deposit from kangcuan88" at bounding box center [972, 683] width 147 height 27
click at [982, 647] on td "Deposit from nevertt" at bounding box center [972, 649] width 147 height 41
click at [987, 622] on td "Deposit from kh4l0n9" at bounding box center [972, 616] width 147 height 27
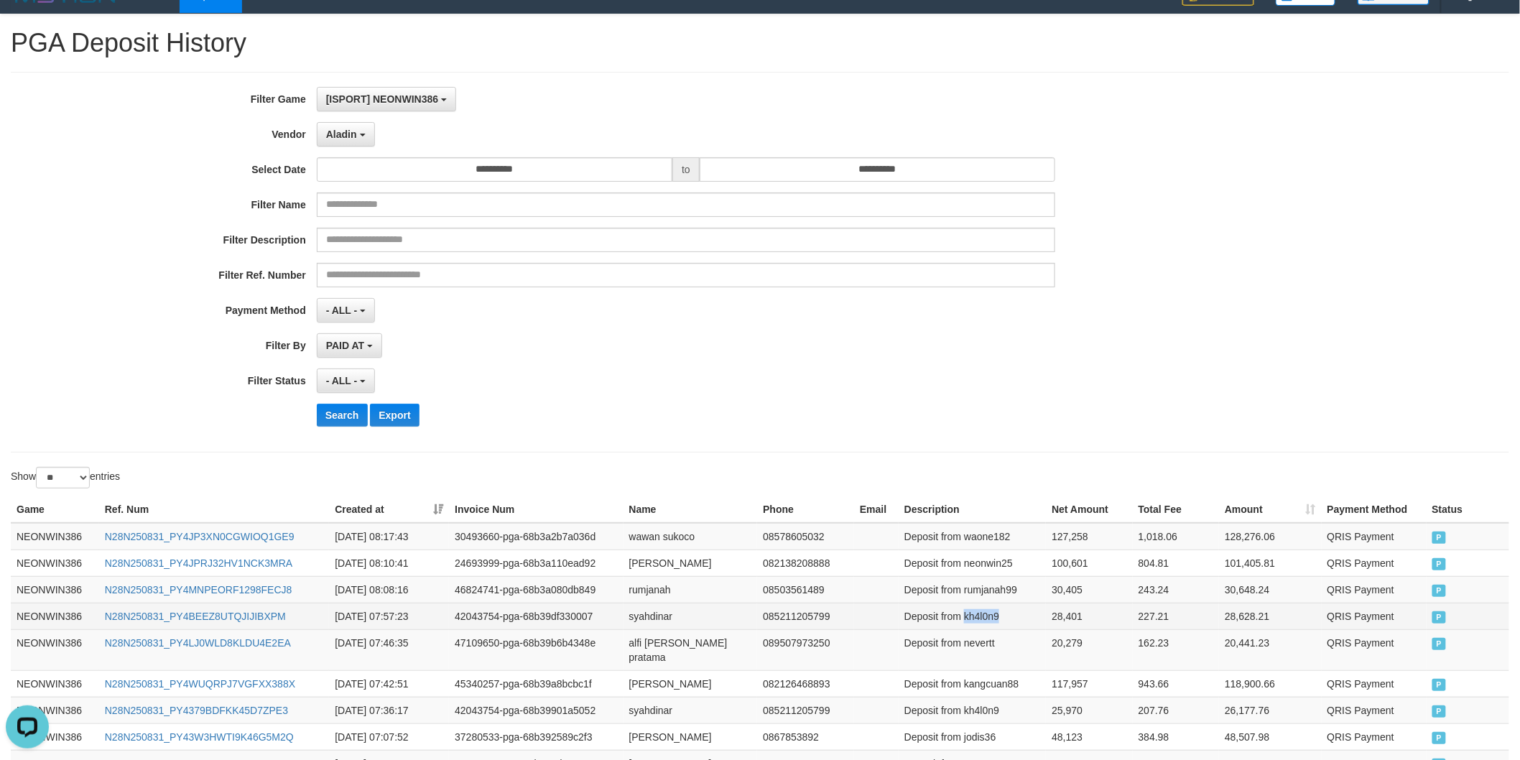
click at [987, 622] on td "Deposit from kh4l0n9" at bounding box center [972, 616] width 147 height 27
click at [992, 601] on td "Deposit from rumjanah99" at bounding box center [972, 589] width 147 height 27
click at [994, 575] on td "Deposit from neonwin25" at bounding box center [972, 563] width 147 height 27
click at [994, 571] on td "Deposit from neonwin25" at bounding box center [972, 563] width 147 height 27
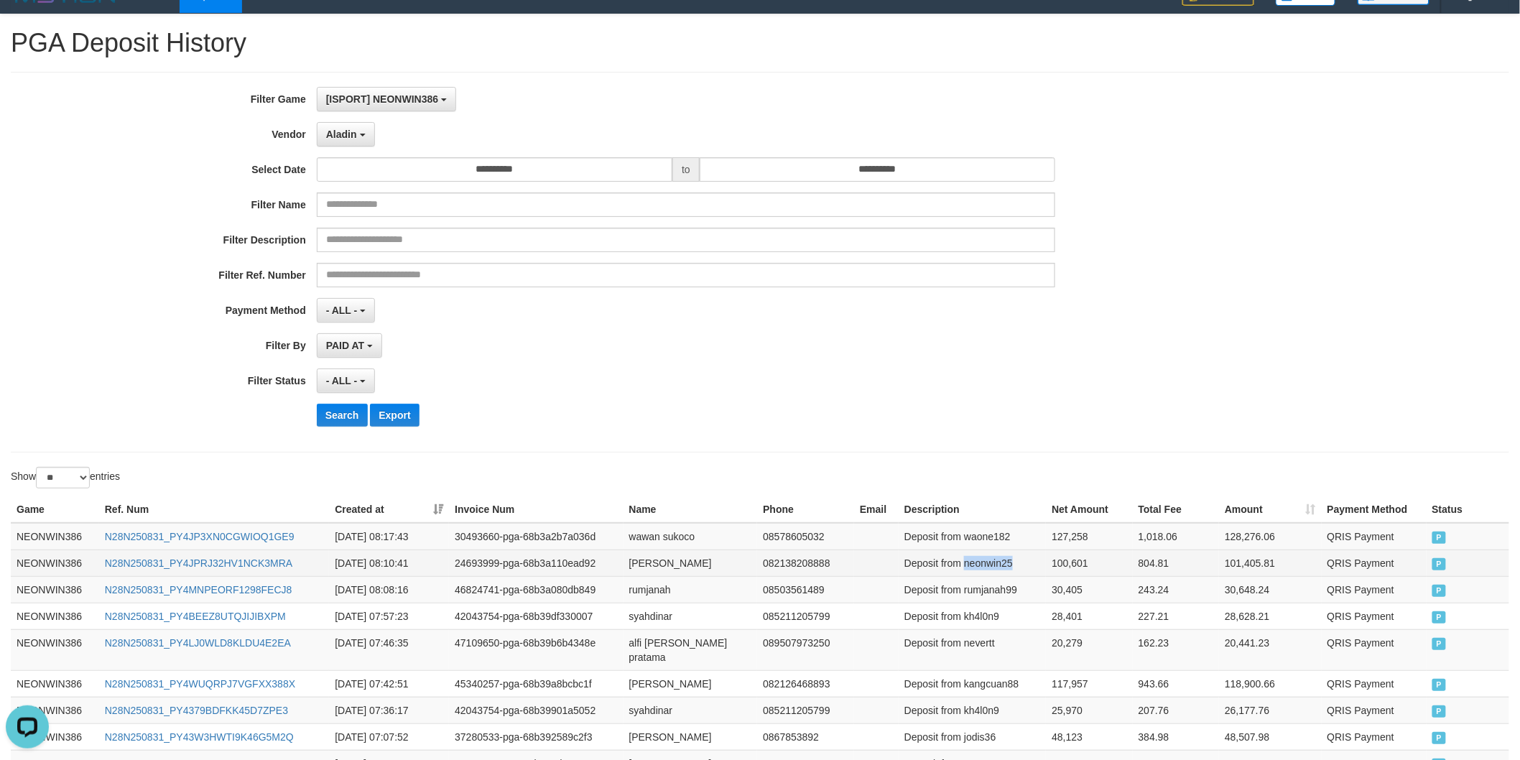
click at [994, 571] on td "Deposit from neonwin25" at bounding box center [972, 563] width 147 height 27
click at [986, 540] on td "Deposit from waone182" at bounding box center [972, 536] width 147 height 27
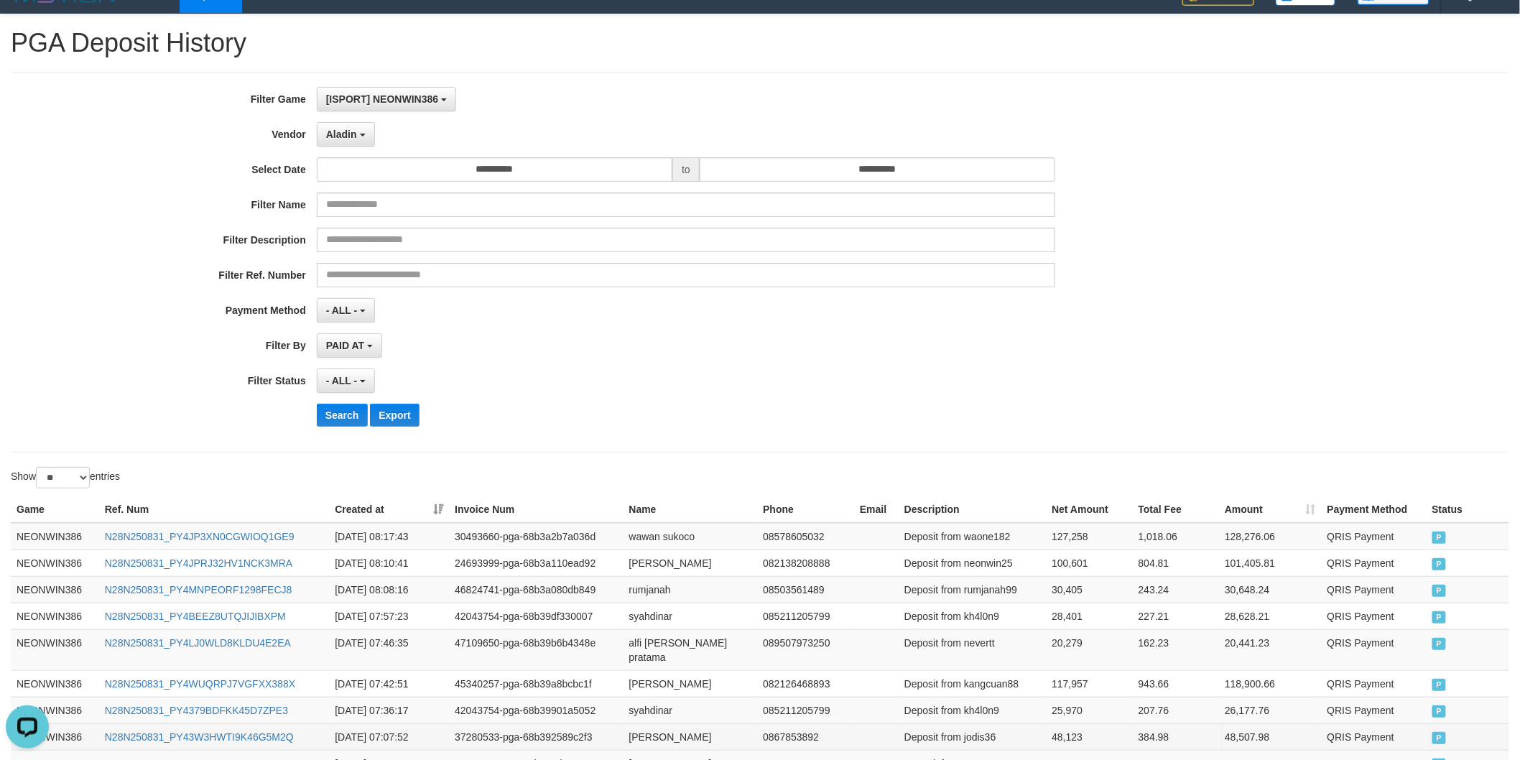
click at [633, 724] on td "jodi setiawan" at bounding box center [691, 737] width 134 height 27
drag, startPoint x: 633, startPoint y: 719, endPoint x: 663, endPoint y: 720, distance: 30.2
click at [663, 724] on td "jodi setiawan" at bounding box center [691, 737] width 134 height 27
click at [642, 697] on td "syahdinar" at bounding box center [691, 710] width 134 height 27
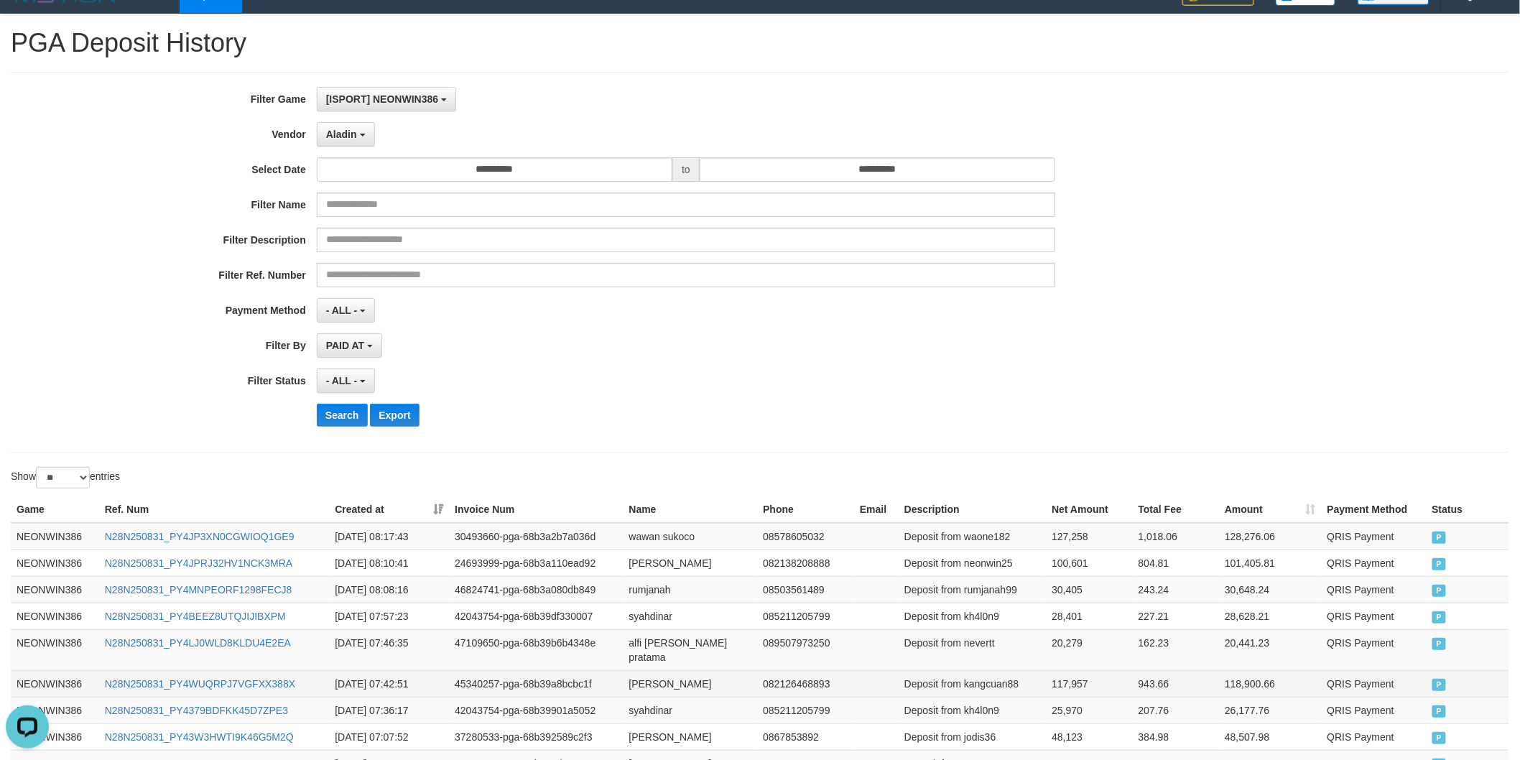
click at [656, 670] on td "hendra agus setiawan" at bounding box center [691, 683] width 134 height 27
drag, startPoint x: 656, startPoint y: 668, endPoint x: 696, endPoint y: 668, distance: 39.5
click at [696, 670] on td "hendra agus setiawan" at bounding box center [691, 683] width 134 height 27
click at [638, 642] on td "alfi farid sonda pratama" at bounding box center [691, 649] width 134 height 41
drag, startPoint x: 638, startPoint y: 642, endPoint x: 701, endPoint y: 642, distance: 62.5
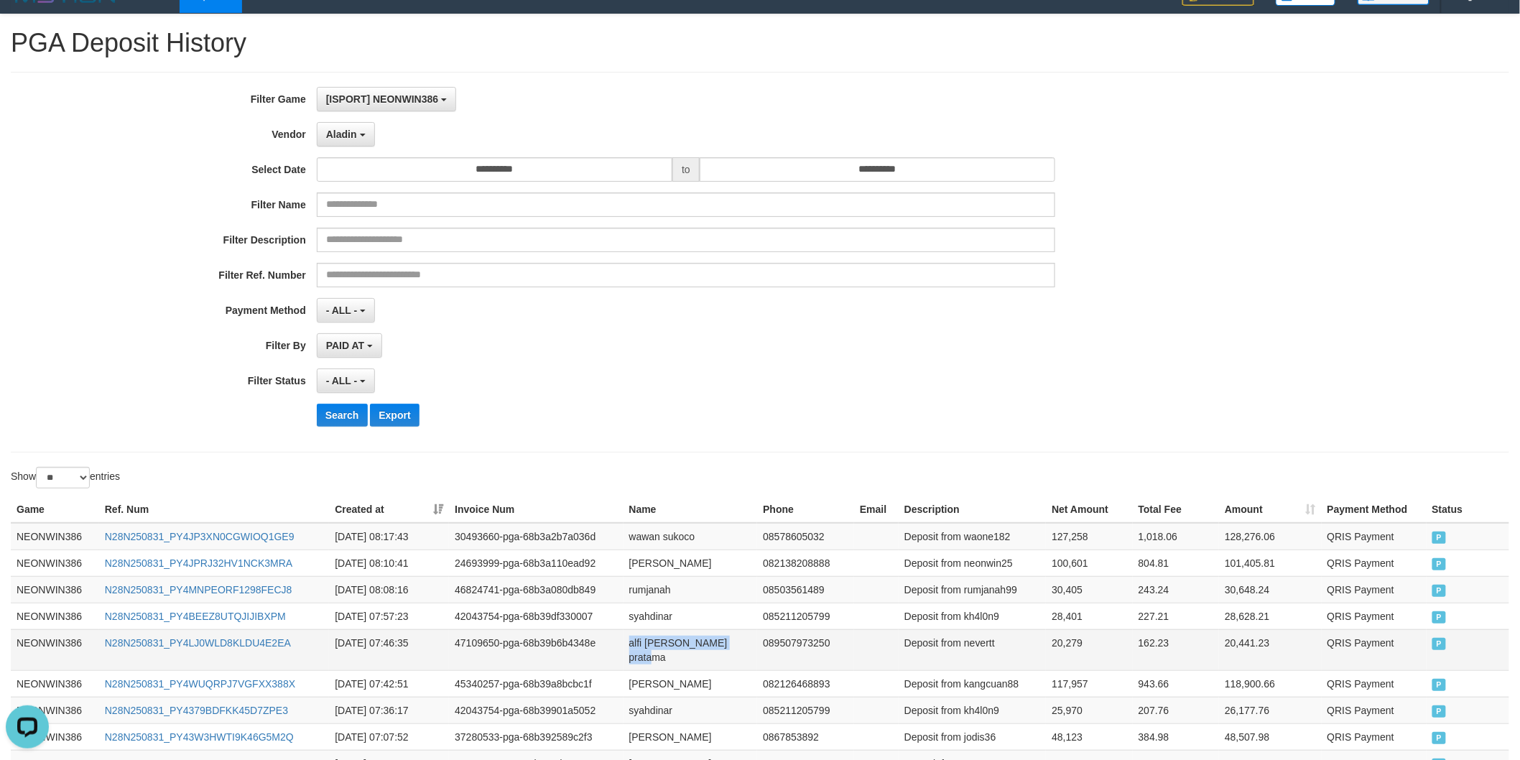
click at [701, 642] on td "alfi farid sonda pratama" at bounding box center [691, 649] width 134 height 41
click at [642, 618] on td "syahdinar" at bounding box center [691, 616] width 134 height 27
click at [650, 599] on td "rumjanah" at bounding box center [691, 589] width 134 height 27
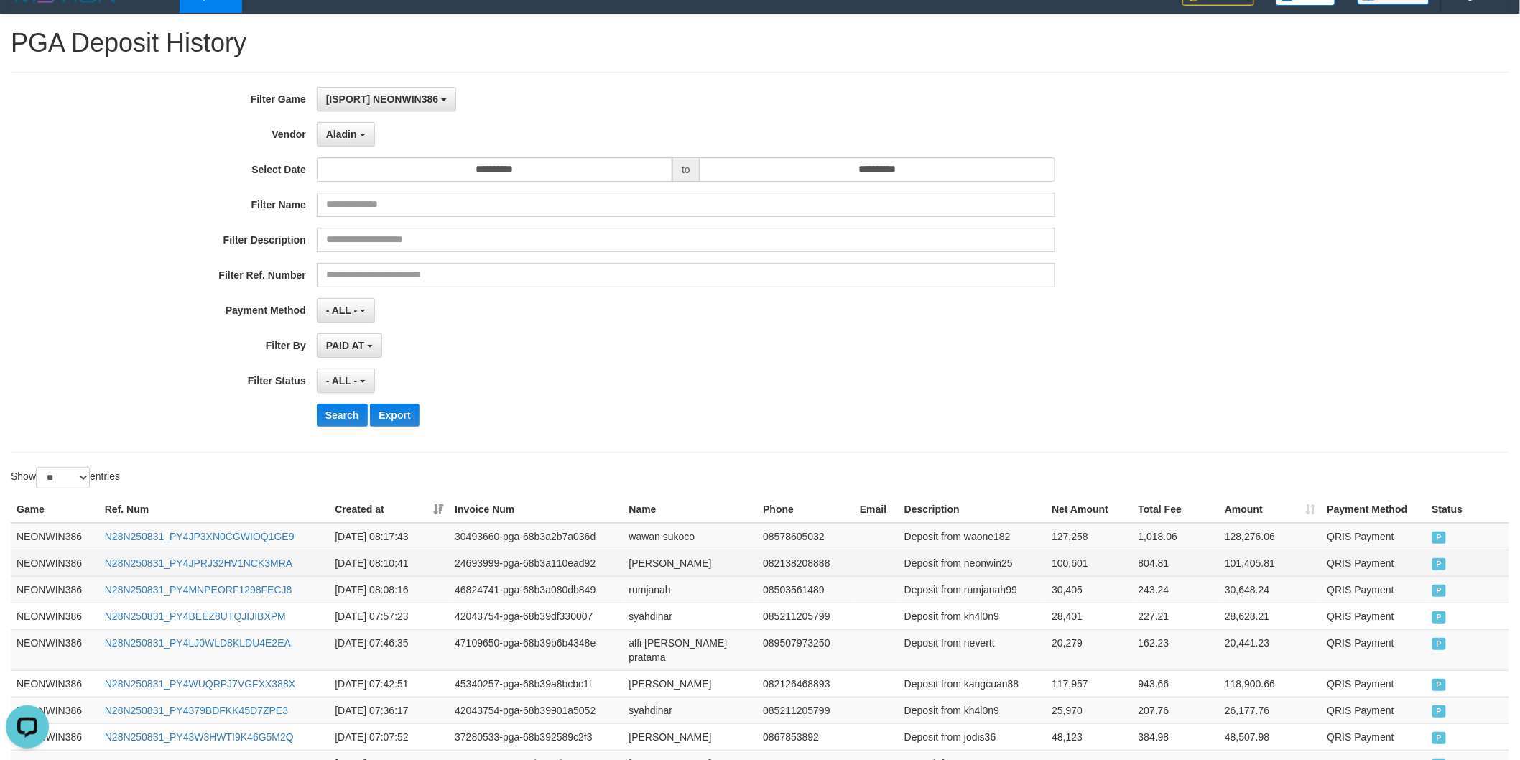
click at [636, 561] on td "ABDUL KHAKIM" at bounding box center [691, 563] width 134 height 27
drag, startPoint x: 636, startPoint y: 561, endPoint x: 699, endPoint y: 561, distance: 63.2
click at [699, 561] on td "ABDUL KHAKIM" at bounding box center [691, 563] width 134 height 27
click at [642, 533] on td "wawan sukoco" at bounding box center [691, 536] width 134 height 27
drag, startPoint x: 642, startPoint y: 533, endPoint x: 687, endPoint y: 533, distance: 44.5
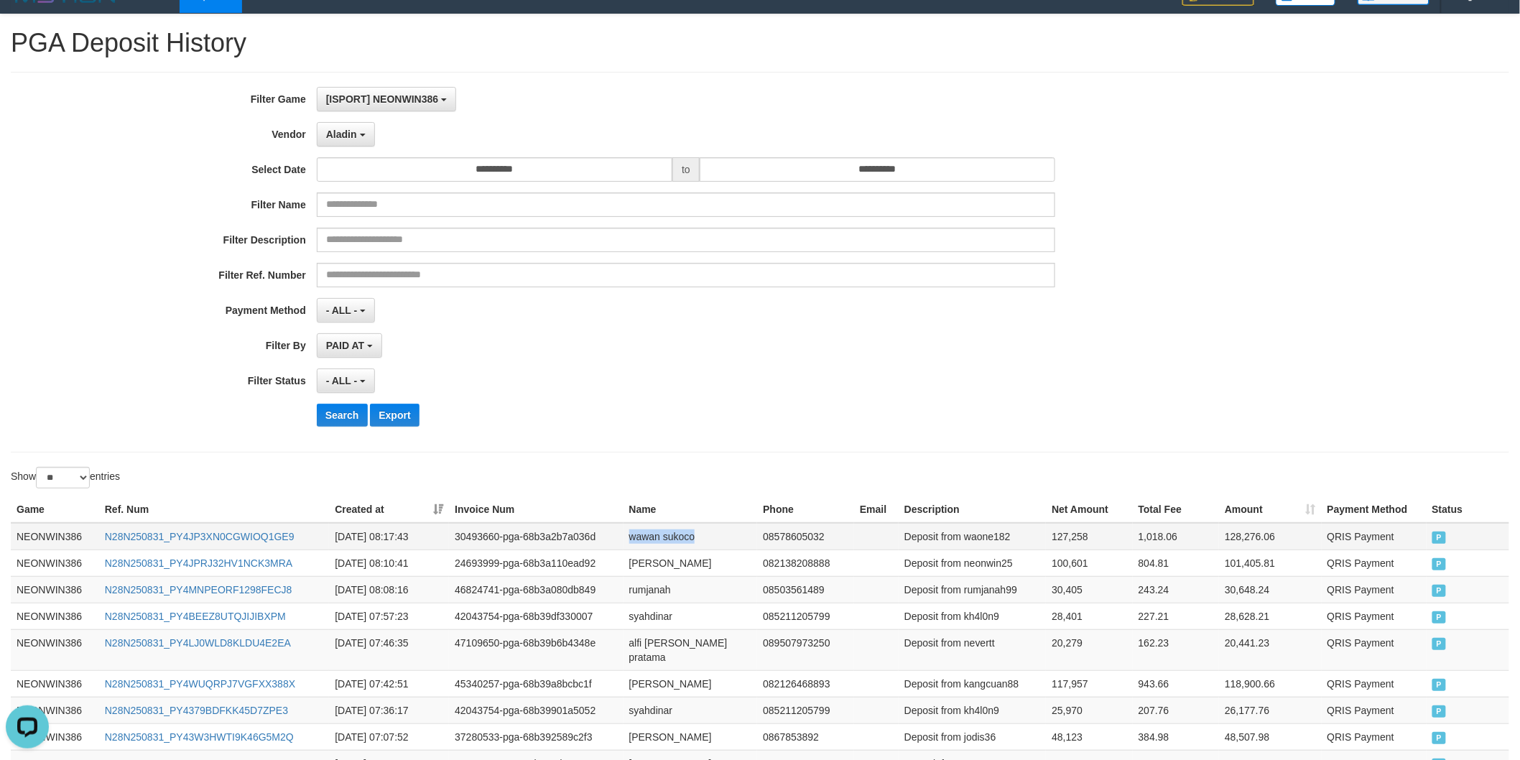
click at [687, 533] on td "wawan sukoco" at bounding box center [691, 536] width 134 height 27
click at [341, 135] on span "Aladin" at bounding box center [341, 134] width 31 height 11
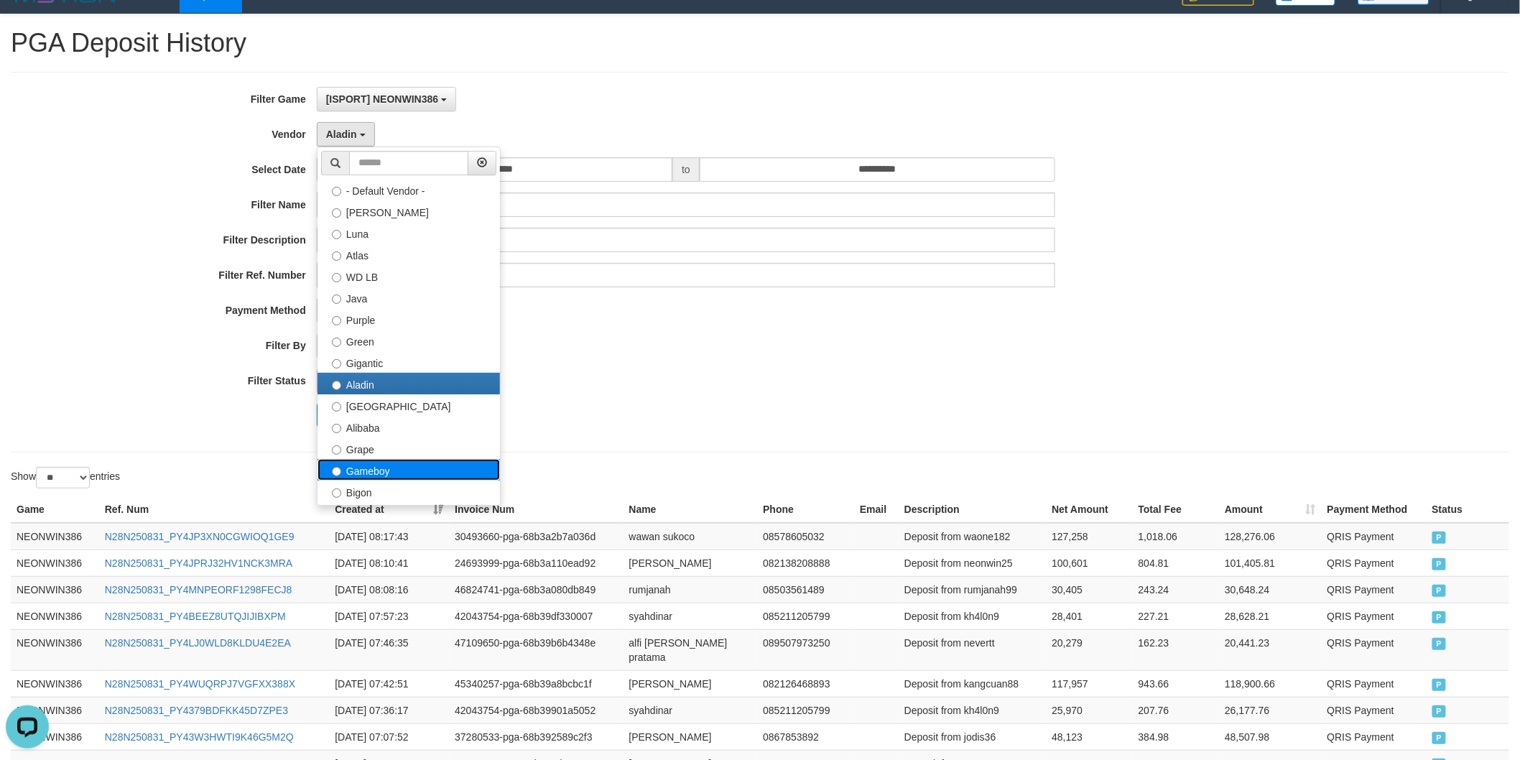
click at [376, 468] on label "Gameboy" at bounding box center [409, 470] width 183 height 22
select select "**********"
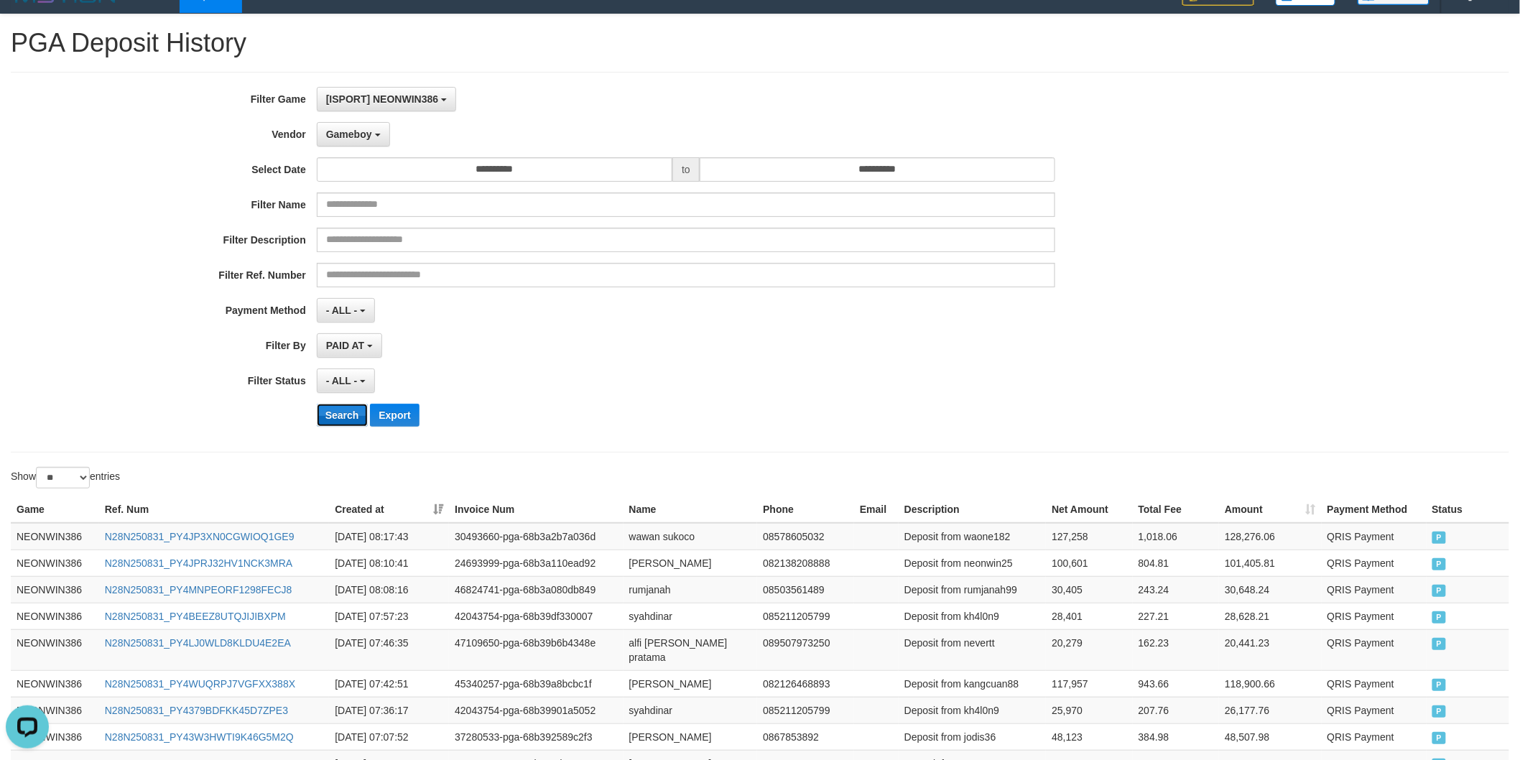
click at [355, 415] on button "Search" at bounding box center [342, 415] width 51 height 23
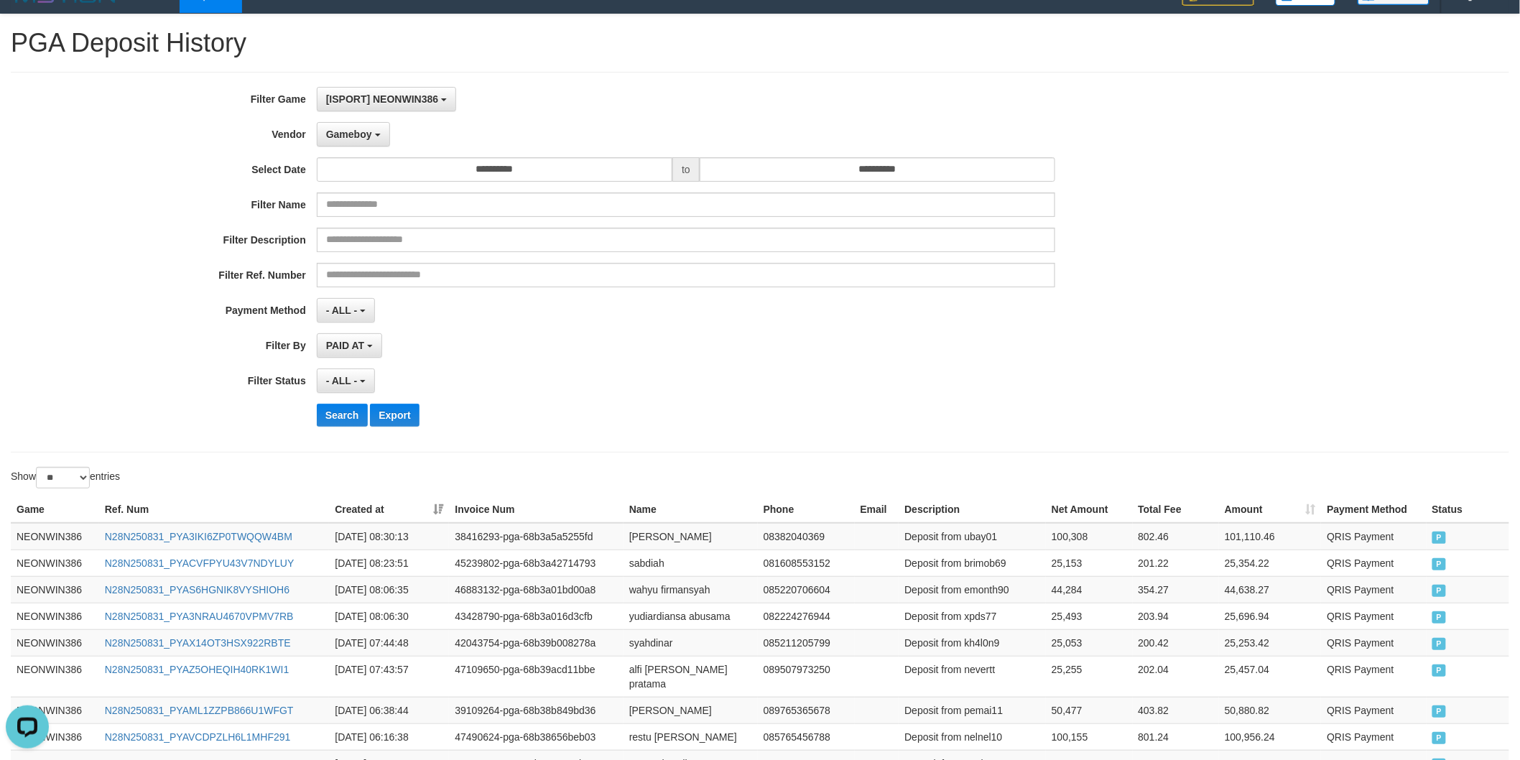
click at [772, 383] on div "- ALL - SELECT ALL - ALL - SELECT STATUS PENDING/UNPAID PAID CANCELED EXPIRED" at bounding box center [686, 381] width 739 height 24
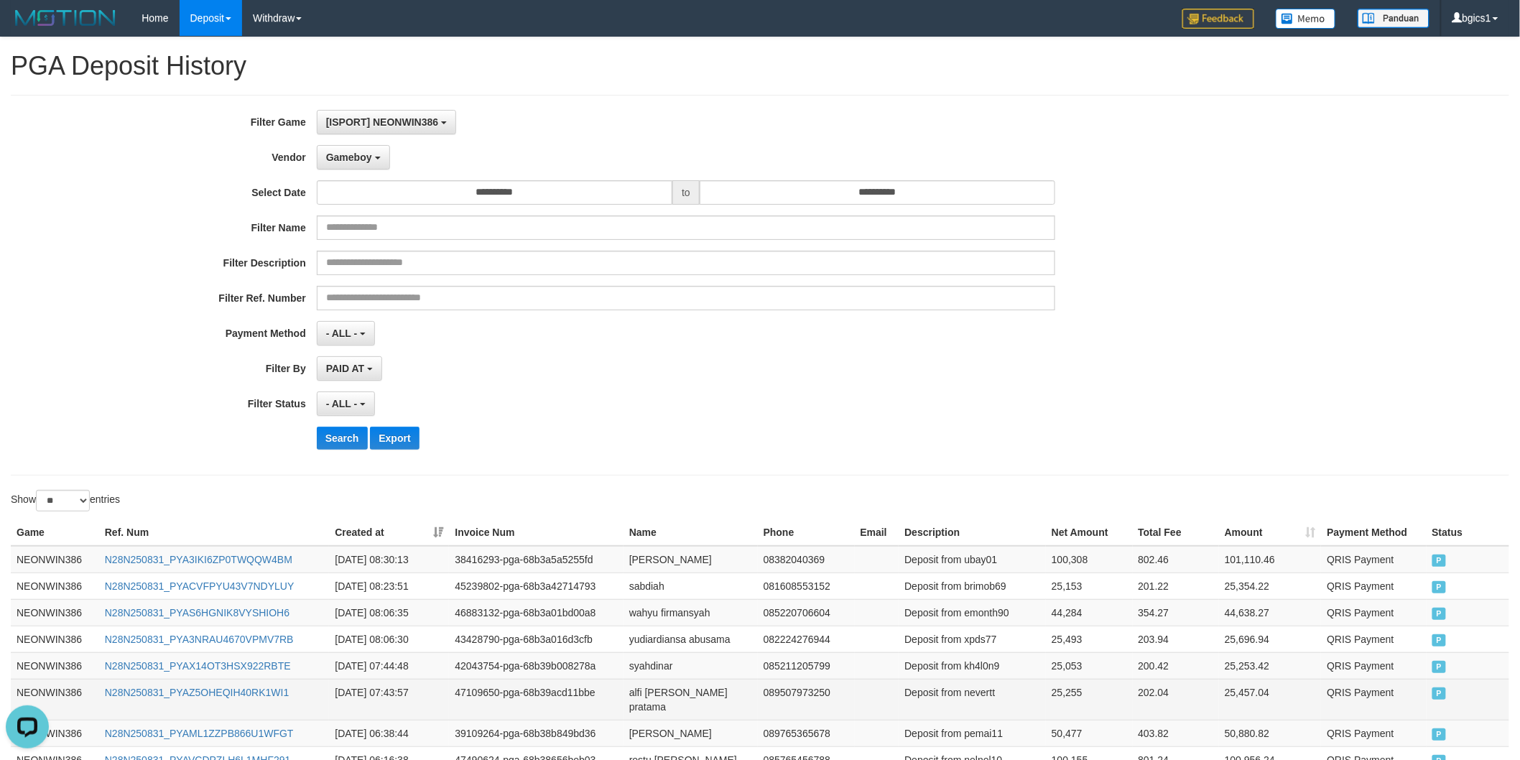
click at [1076, 698] on td "25,255" at bounding box center [1089, 699] width 86 height 41
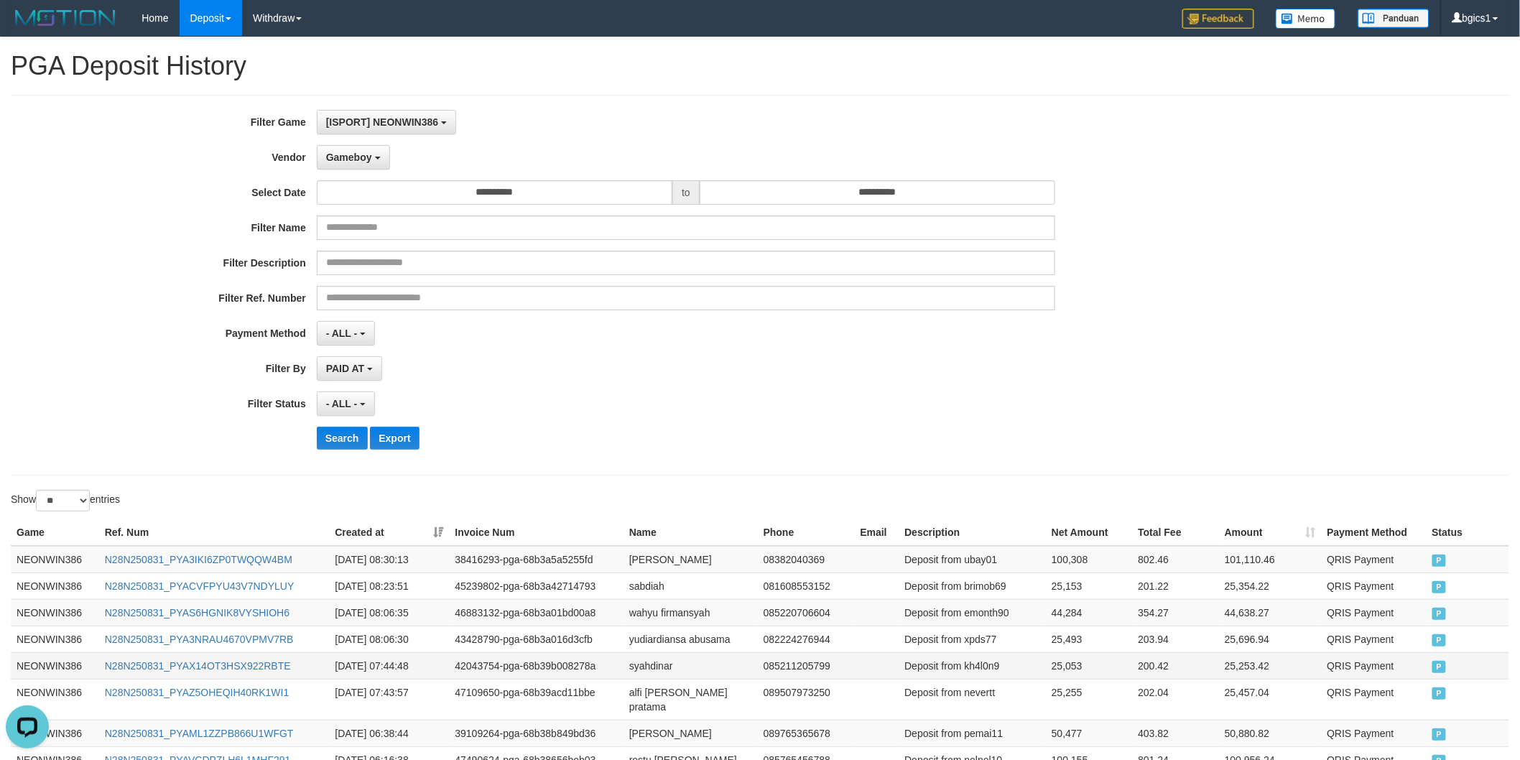
click at [1058, 671] on td "25,053" at bounding box center [1089, 665] width 86 height 27
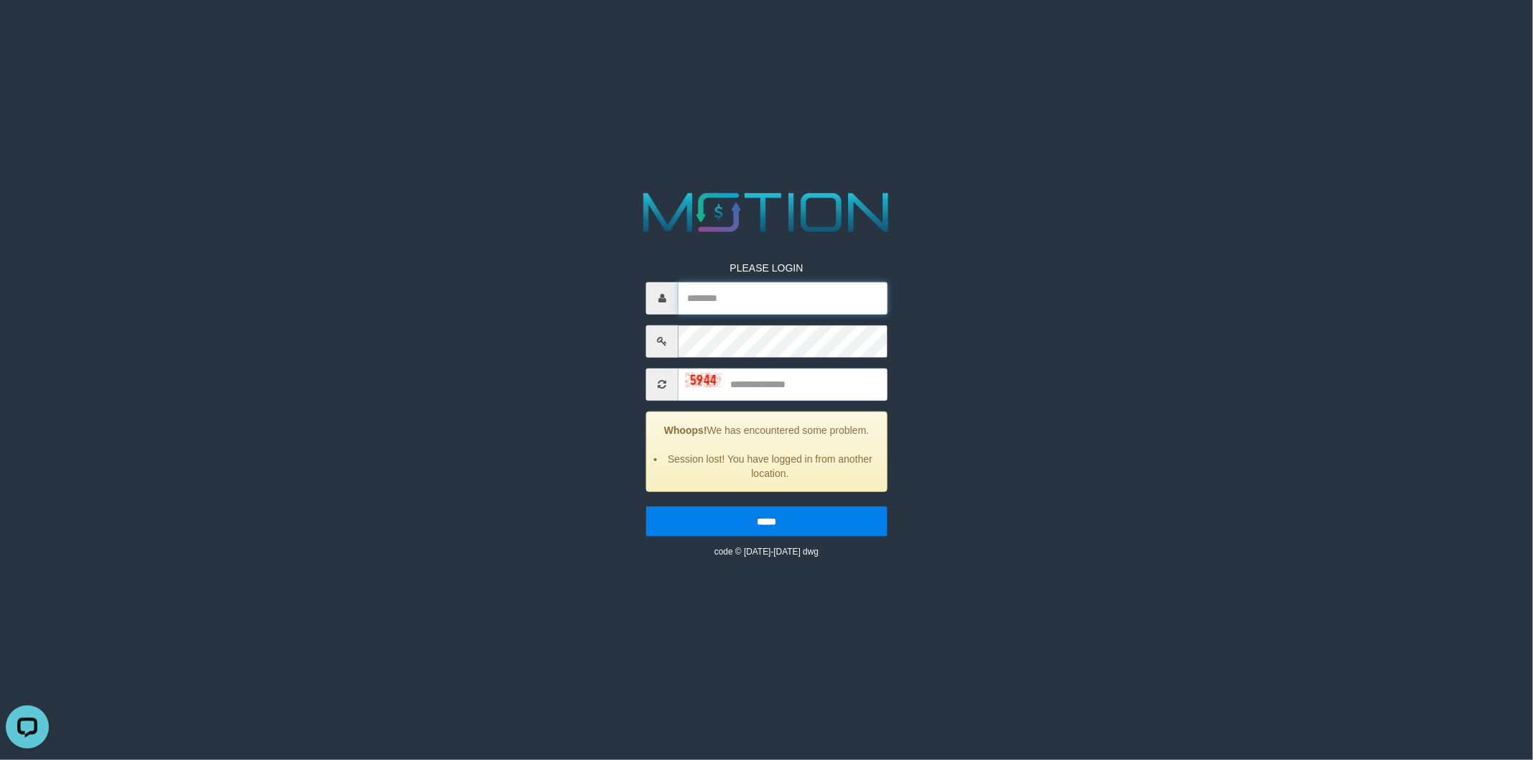
type input "******"
click at [785, 394] on input "text" at bounding box center [782, 384] width 209 height 32
type input "****"
click at [646, 506] on input "*****" at bounding box center [766, 521] width 241 height 30
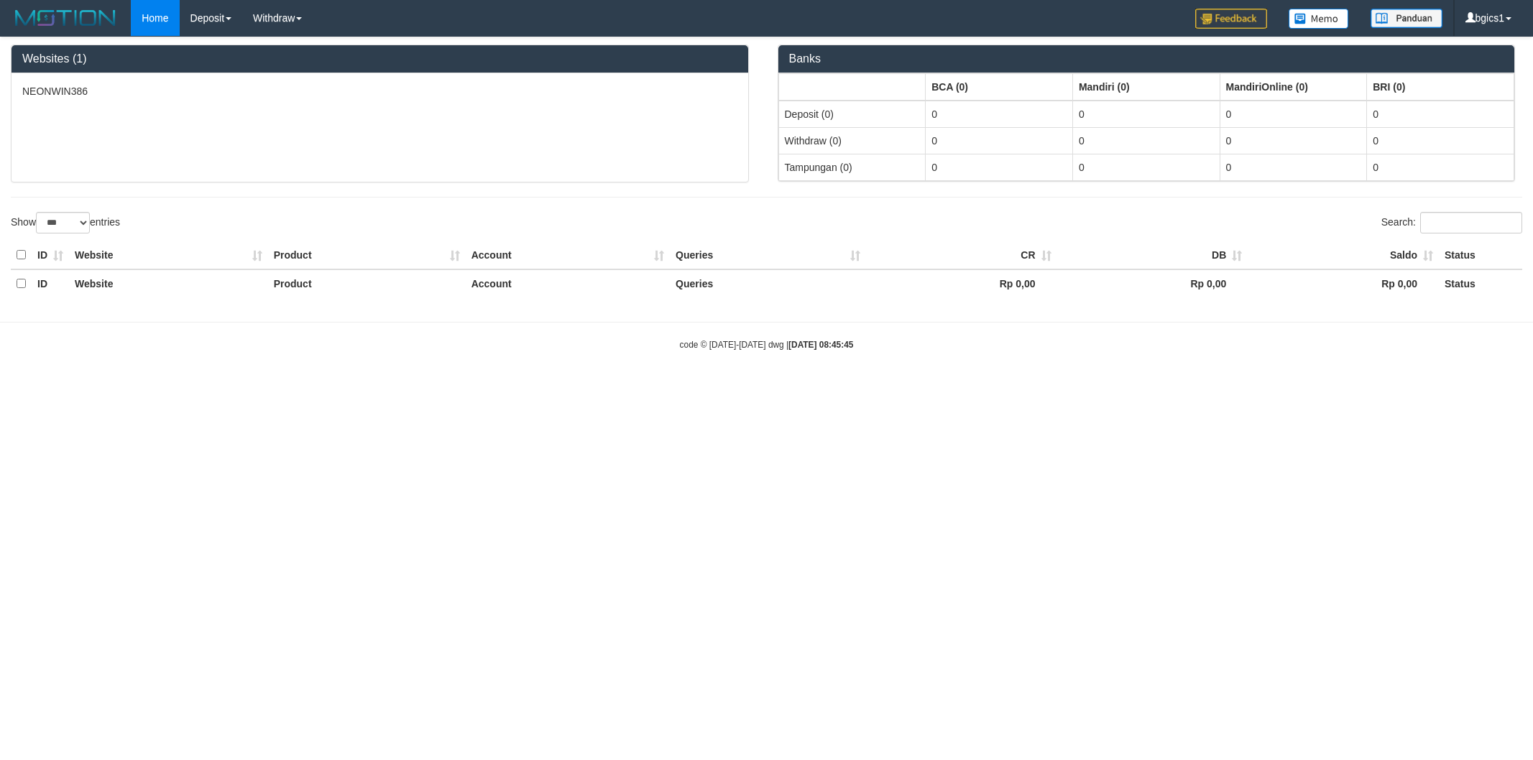
select select "***"
click at [223, 121] on link "PGA History" at bounding box center [237, 119] width 114 height 19
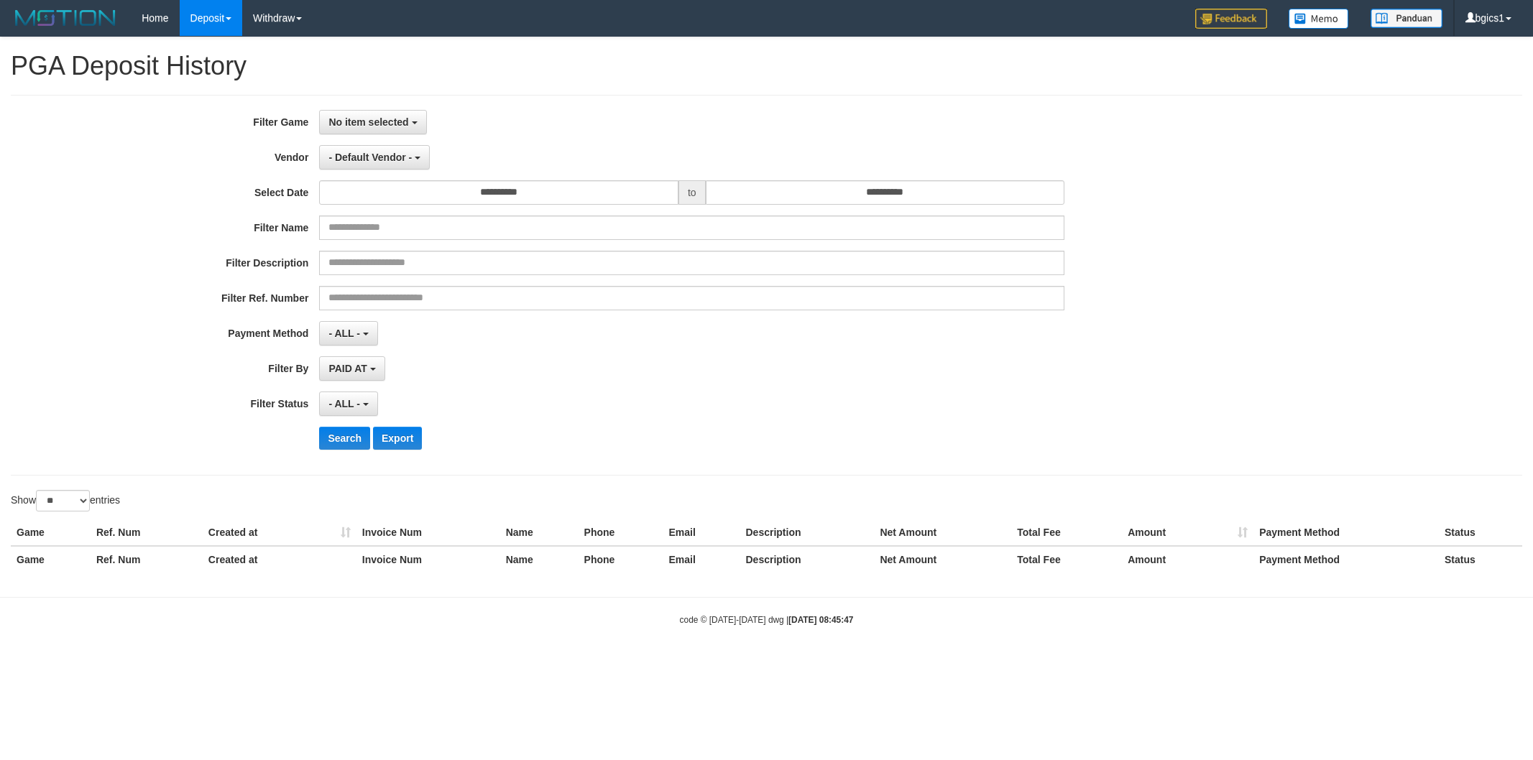
select select
select select "**"
click at [356, 126] on span "No item selected" at bounding box center [368, 121] width 80 height 11
click at [371, 199] on label "[ISPORT] NEONWIN386" at bounding box center [411, 196] width 183 height 22
select select "****"
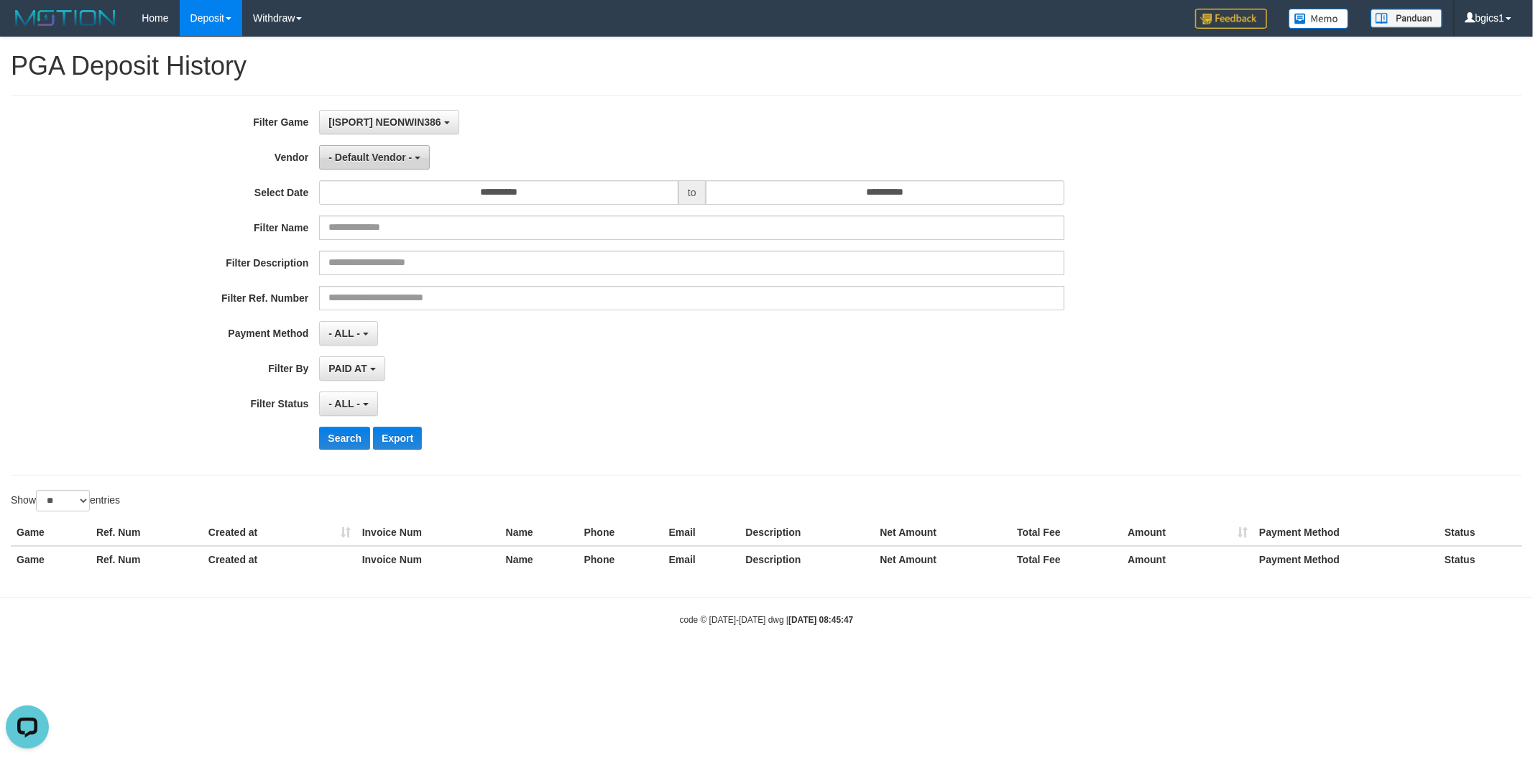
click at [375, 158] on span "- Default Vendor -" at bounding box center [369, 157] width 83 height 11
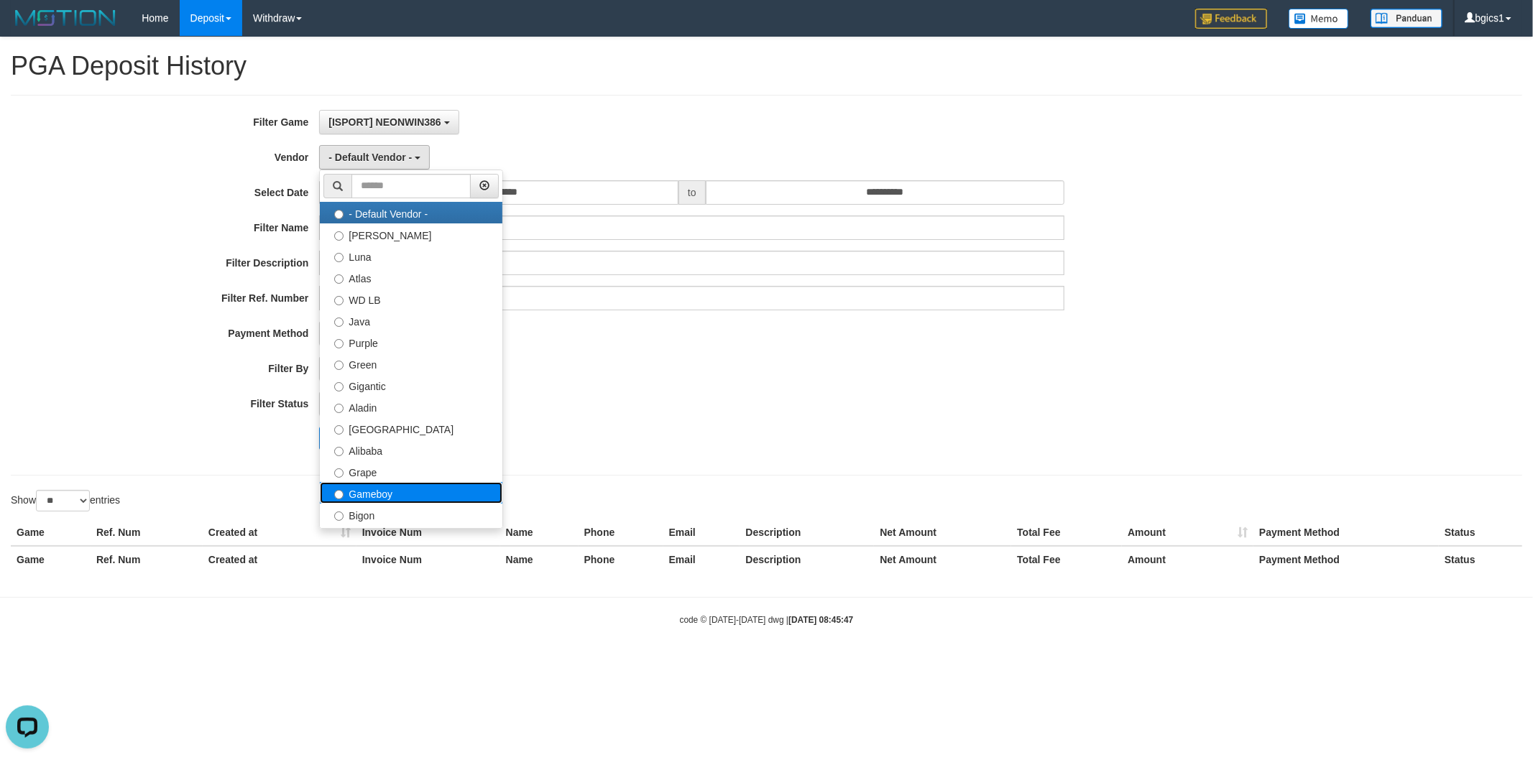
click at [346, 497] on label "Gameboy" at bounding box center [411, 493] width 183 height 22
select select "**********"
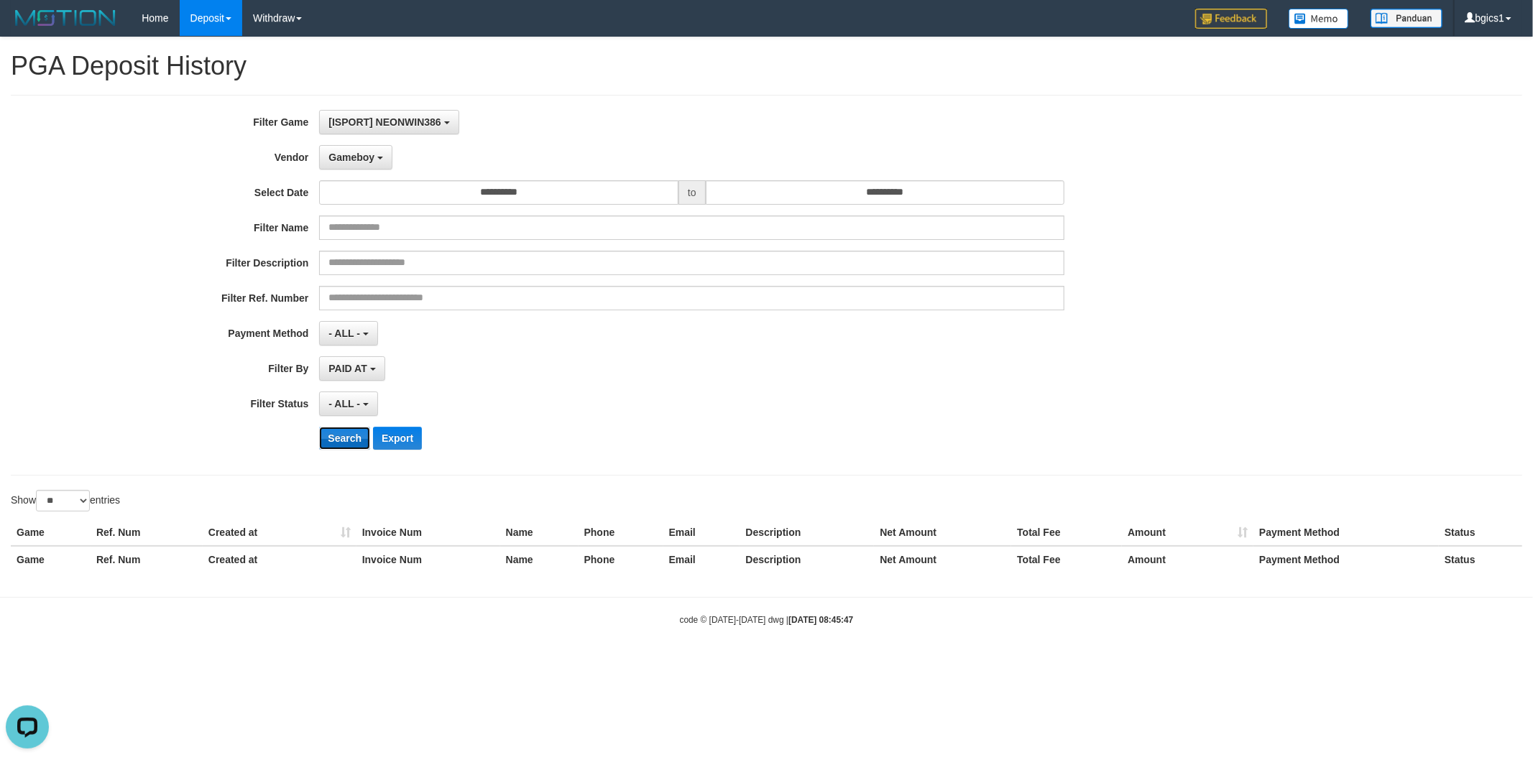
click at [345, 439] on button "Search" at bounding box center [344, 438] width 51 height 23
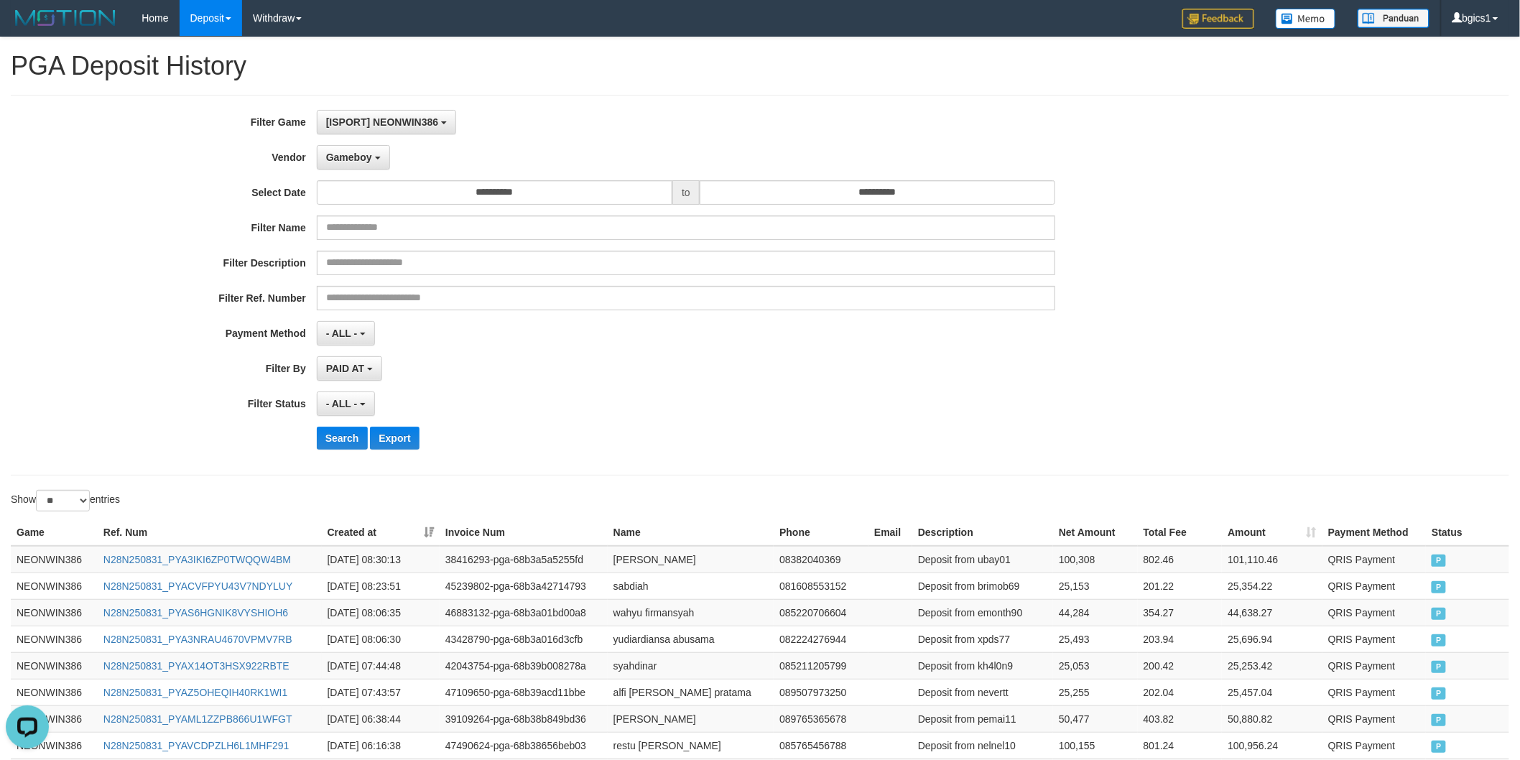
click at [943, 342] on div "- ALL - SELECT ALL - ALL - SELECT PAYMENT METHOD Mandiri BNI OVO CIMB BRI MAYBA…" at bounding box center [686, 333] width 739 height 24
click at [1075, 638] on td "25,493" at bounding box center [1095, 639] width 85 height 27
copy td "25,493"
click at [1078, 607] on td "44,284" at bounding box center [1095, 612] width 85 height 27
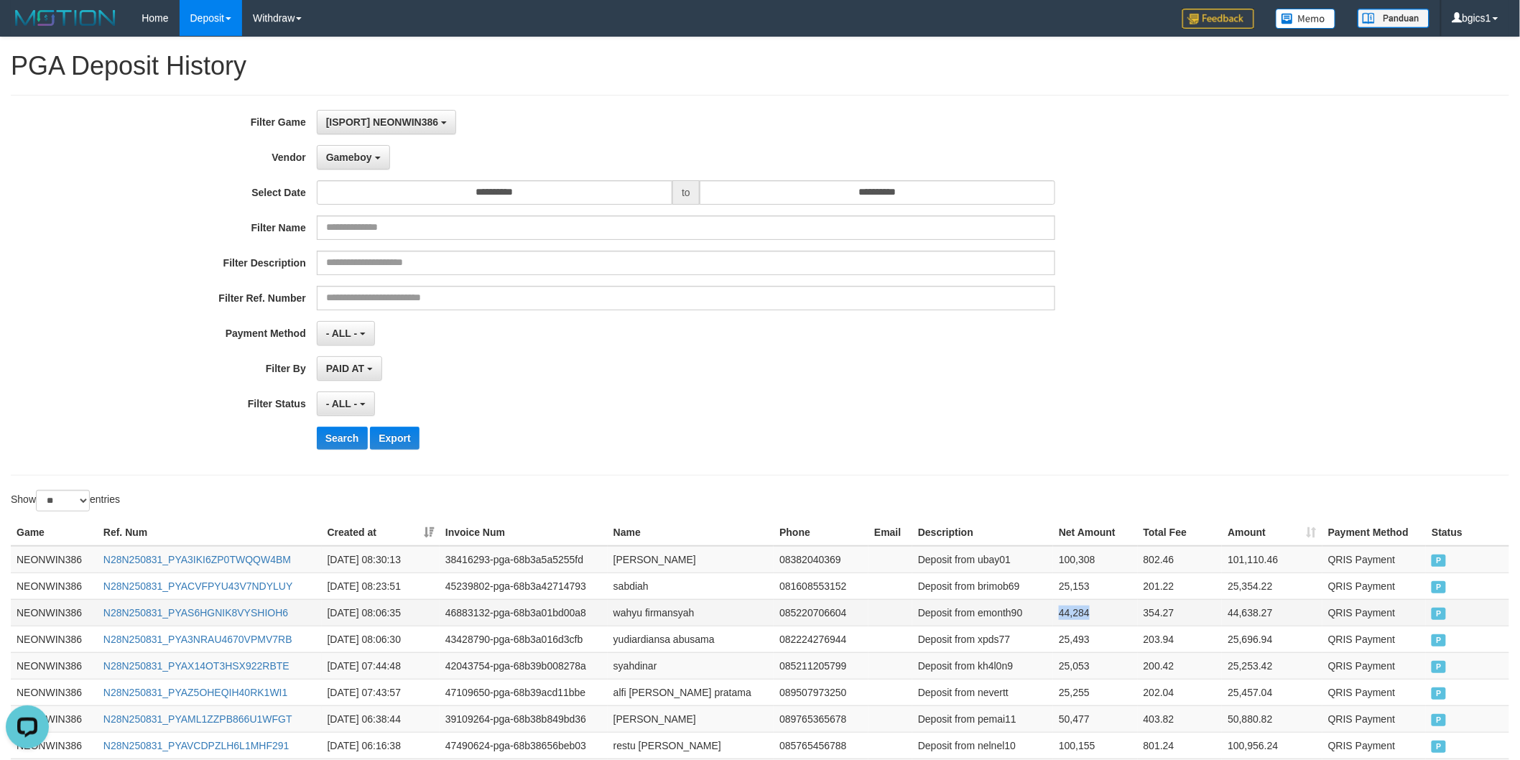
click at [1078, 607] on td "44,284" at bounding box center [1095, 612] width 85 height 27
copy td "44,284"
click at [1079, 578] on td "25,153" at bounding box center [1095, 586] width 85 height 27
copy td "25,153"
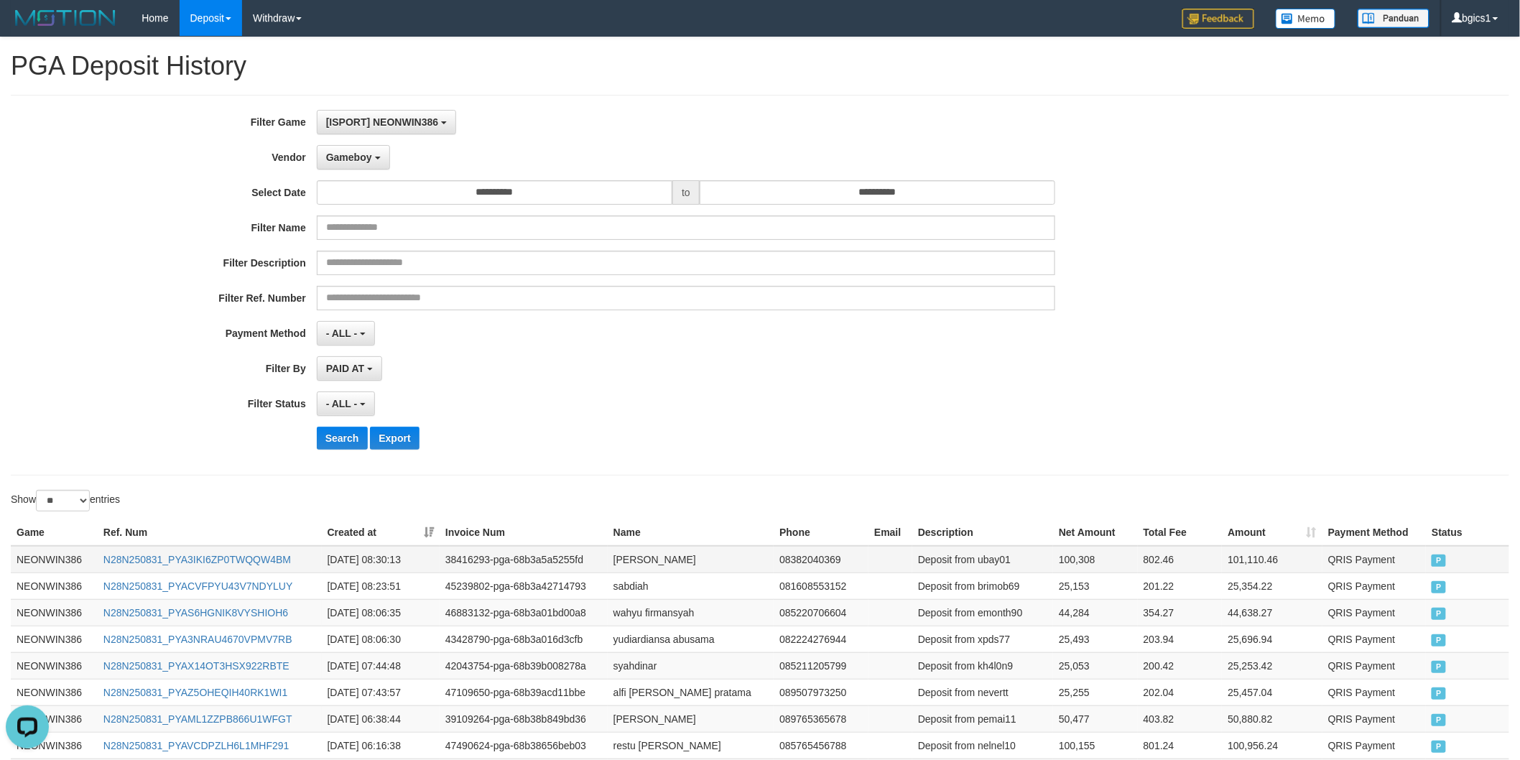
click at [1080, 554] on td "100,308" at bounding box center [1095, 559] width 85 height 27
copy td "100,308"
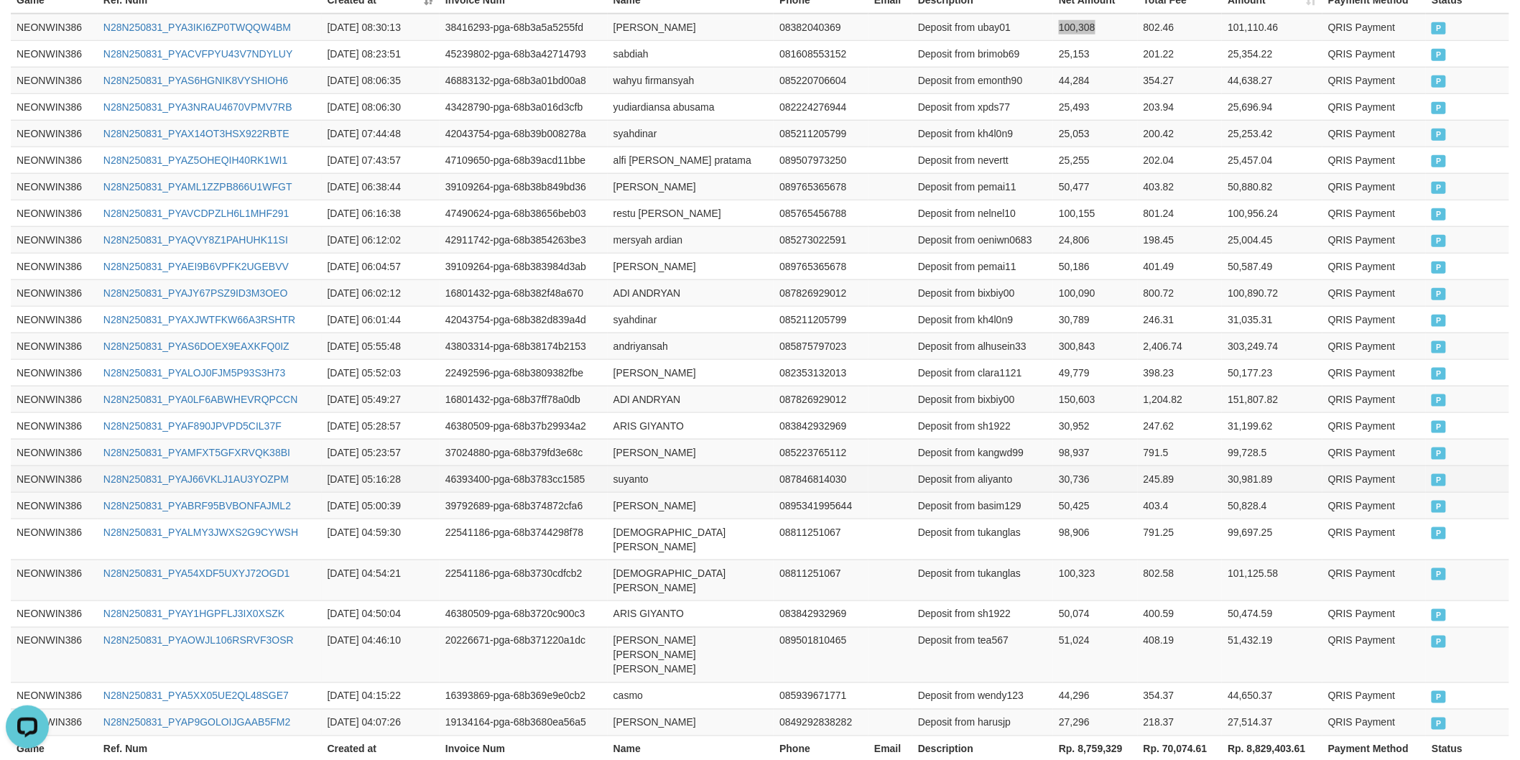
scroll to position [594, 0]
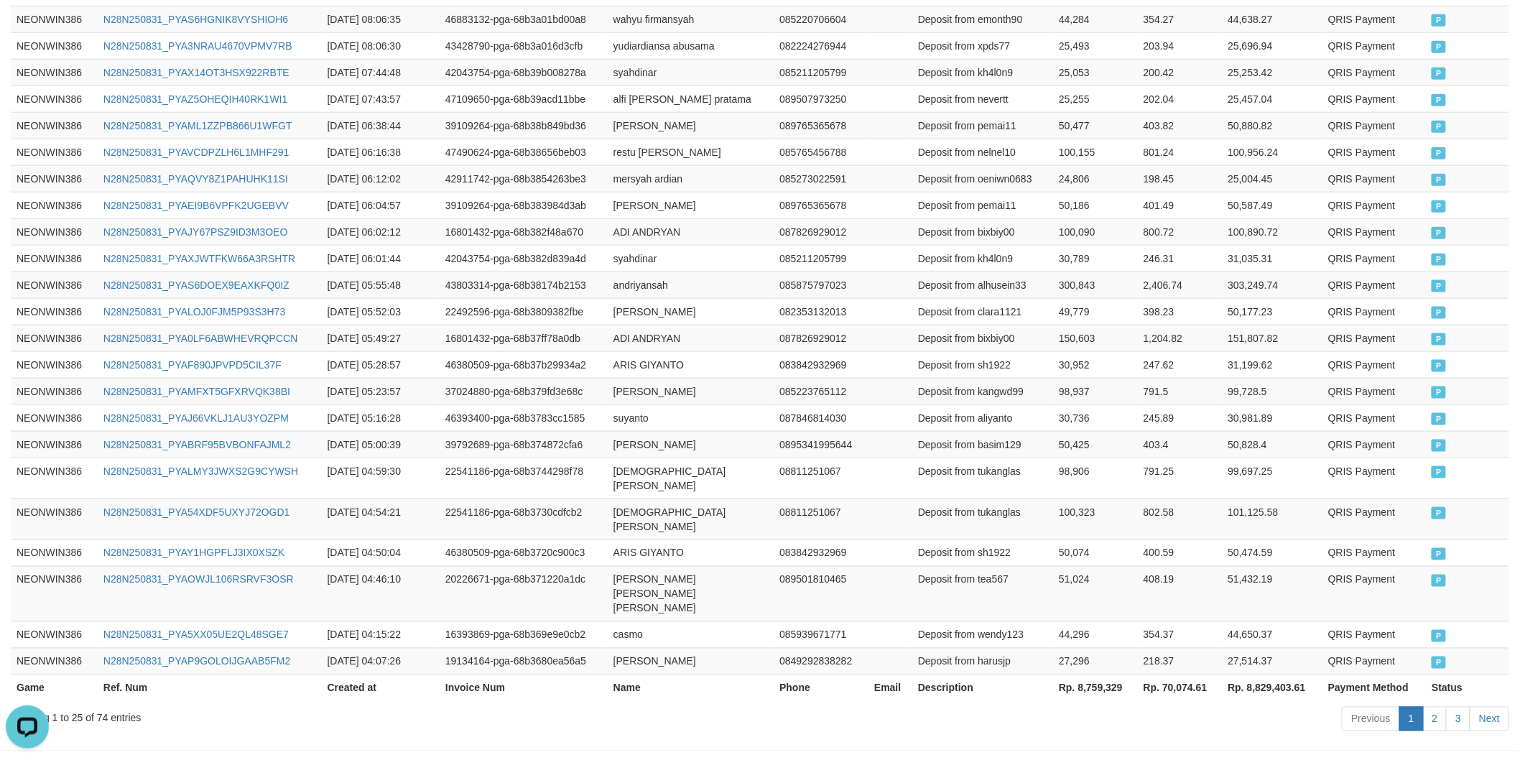
click at [1107, 675] on th "Rp. 8,759,329" at bounding box center [1095, 688] width 85 height 27
copy th "8,759,329"
click at [1040, 309] on td "Deposit from clara1121" at bounding box center [983, 311] width 141 height 27
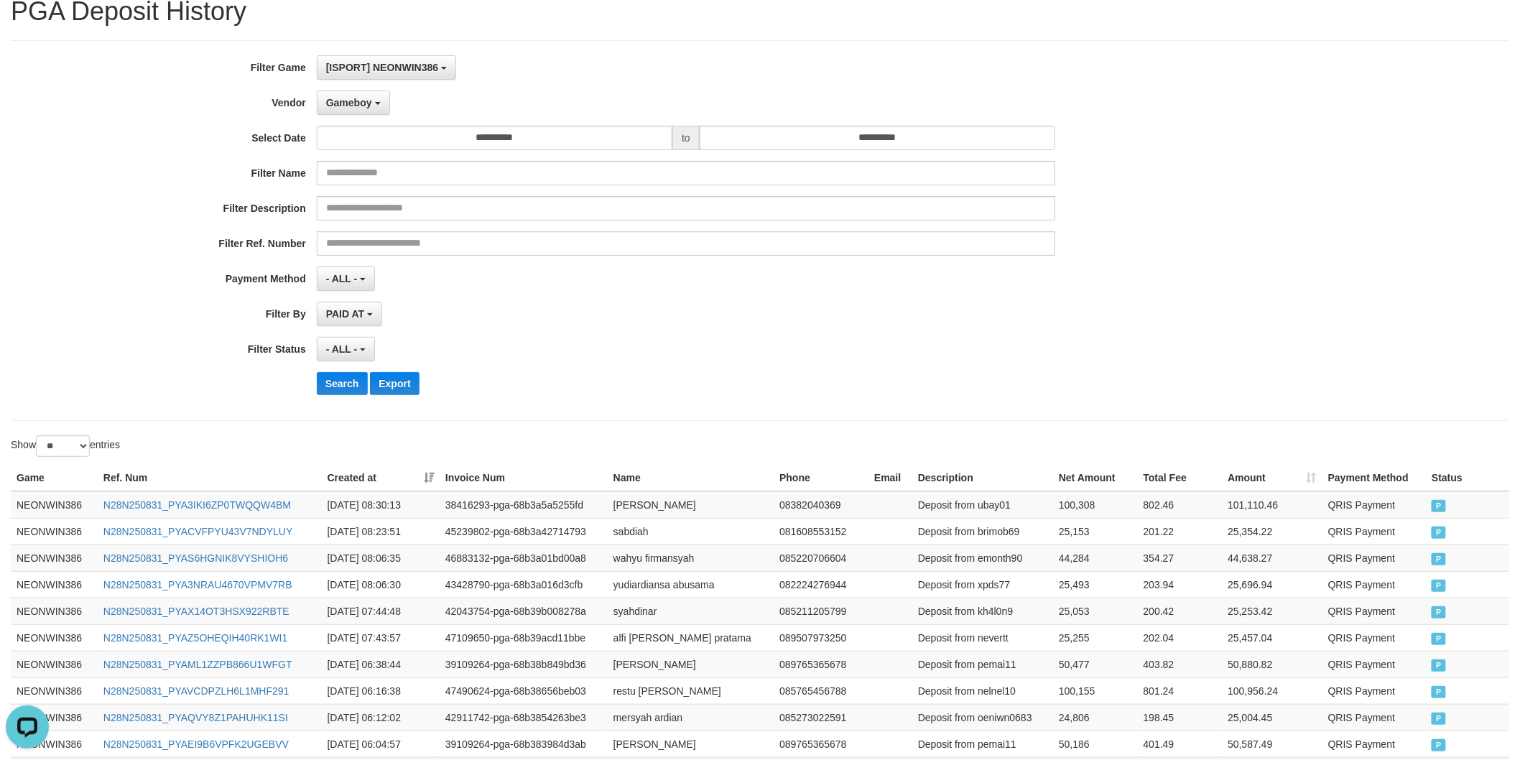
scroll to position [0, 0]
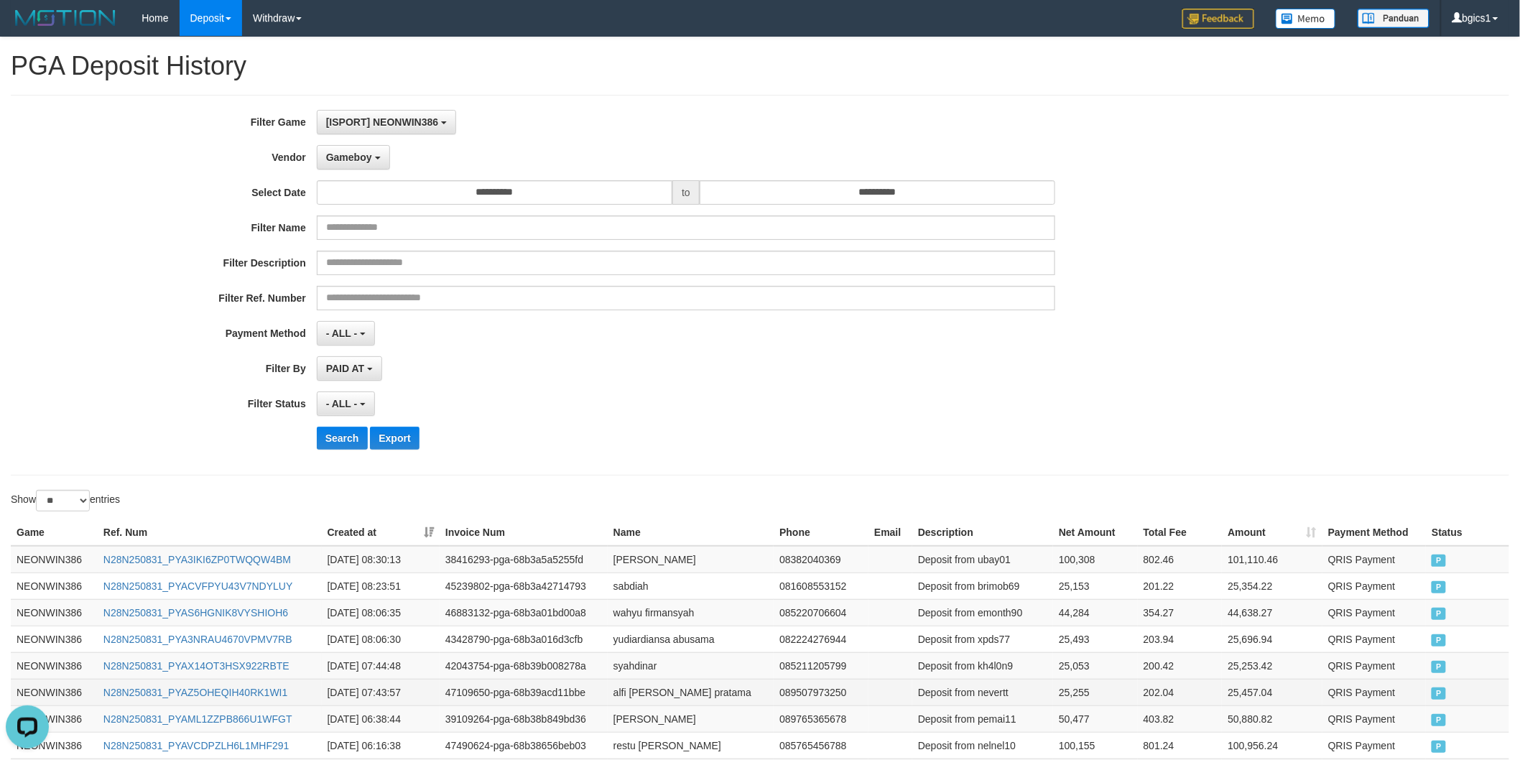
click at [1001, 690] on td "Deposit from nevertt" at bounding box center [983, 692] width 141 height 27
copy td "nevertt"
click at [994, 670] on td "Deposit from kh4l0n9" at bounding box center [983, 665] width 141 height 27
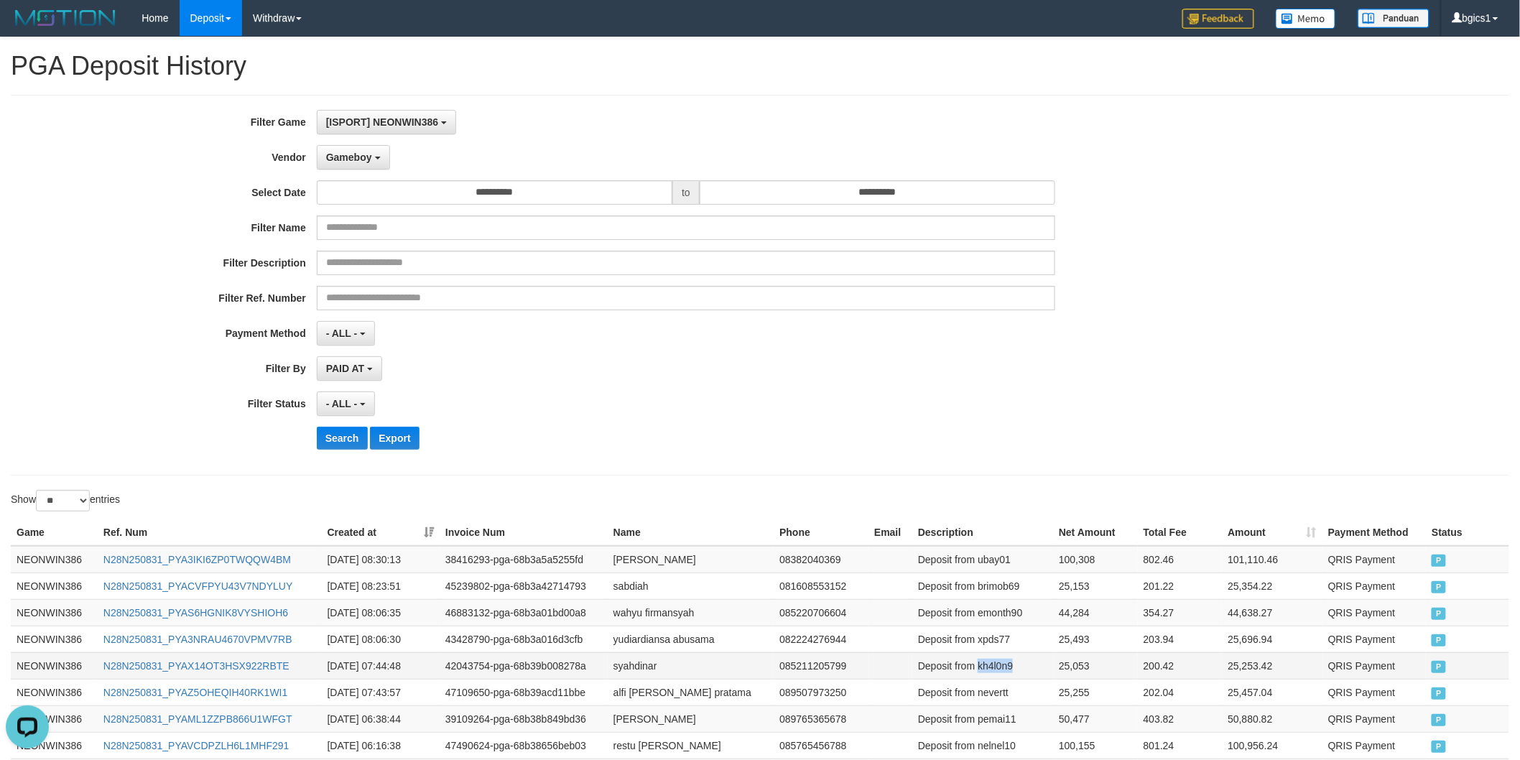
copy td "kh4l0n9"
click at [989, 637] on td "Deposit from xpds77" at bounding box center [983, 639] width 141 height 27
copy td "xpds77"
click at [999, 616] on td "Deposit from emonth90" at bounding box center [983, 612] width 141 height 27
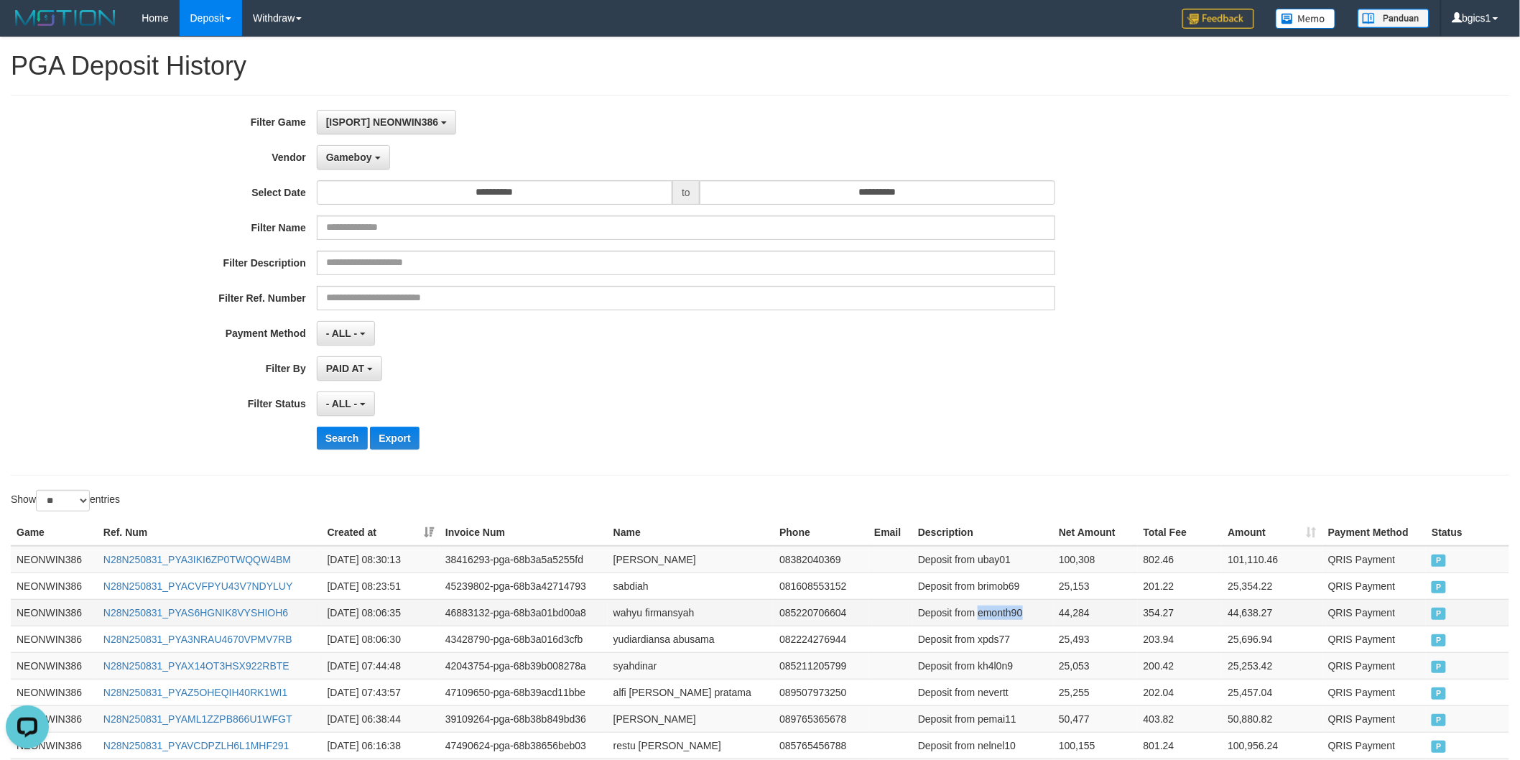
click at [999, 616] on td "Deposit from emonth90" at bounding box center [983, 612] width 141 height 27
copy td "emonth90"
click at [1004, 586] on td "Deposit from brimob69" at bounding box center [983, 586] width 141 height 27
copy td "brimob69"
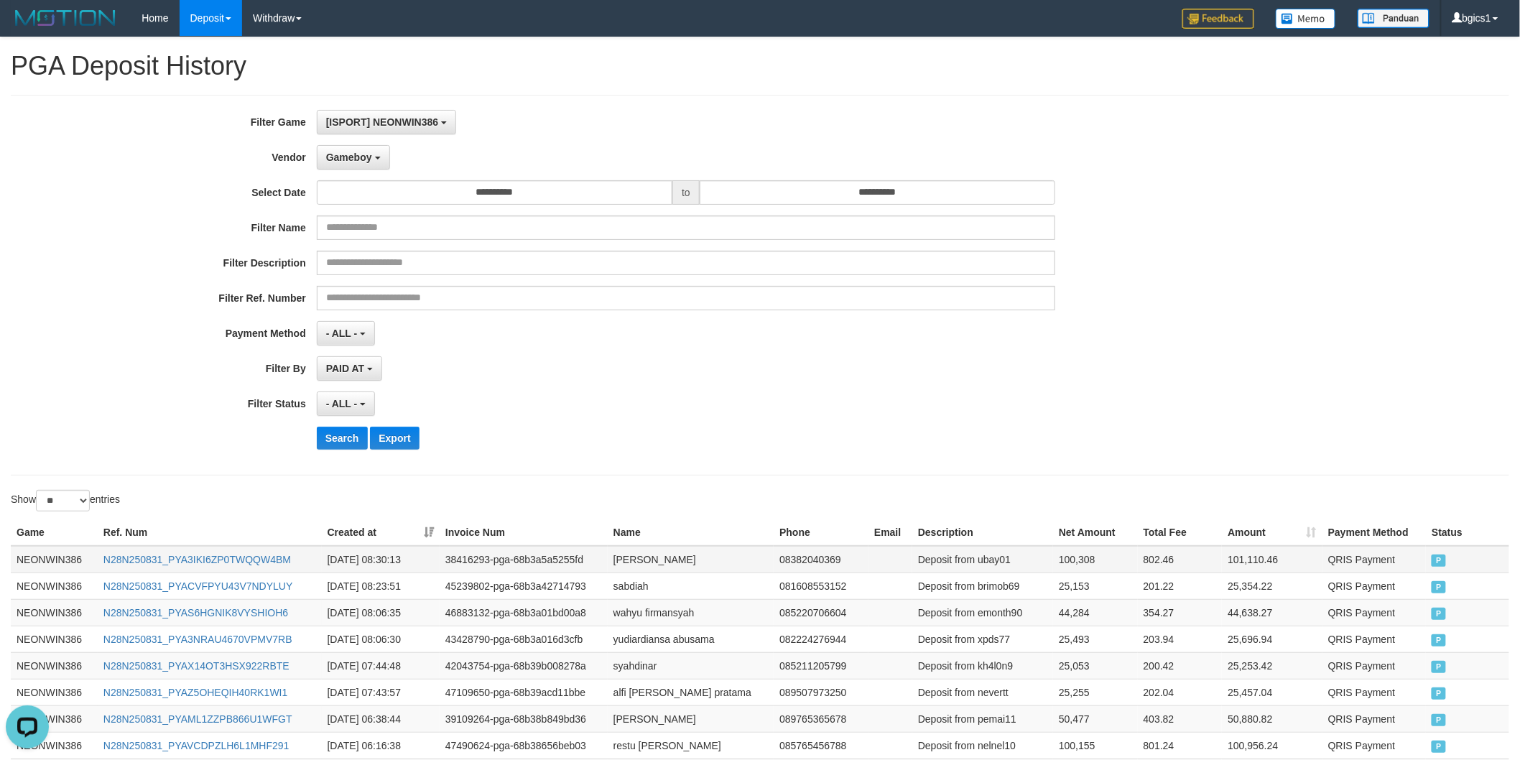
click at [1005, 559] on td "Deposit from ubay01" at bounding box center [983, 559] width 141 height 27
click at [623, 687] on td "alfi farid sonda pratama" at bounding box center [691, 692] width 166 height 27
drag, startPoint x: 623, startPoint y: 687, endPoint x: 698, endPoint y: 687, distance: 74.7
click at [698, 687] on td "alfi farid sonda pratama" at bounding box center [691, 692] width 166 height 27
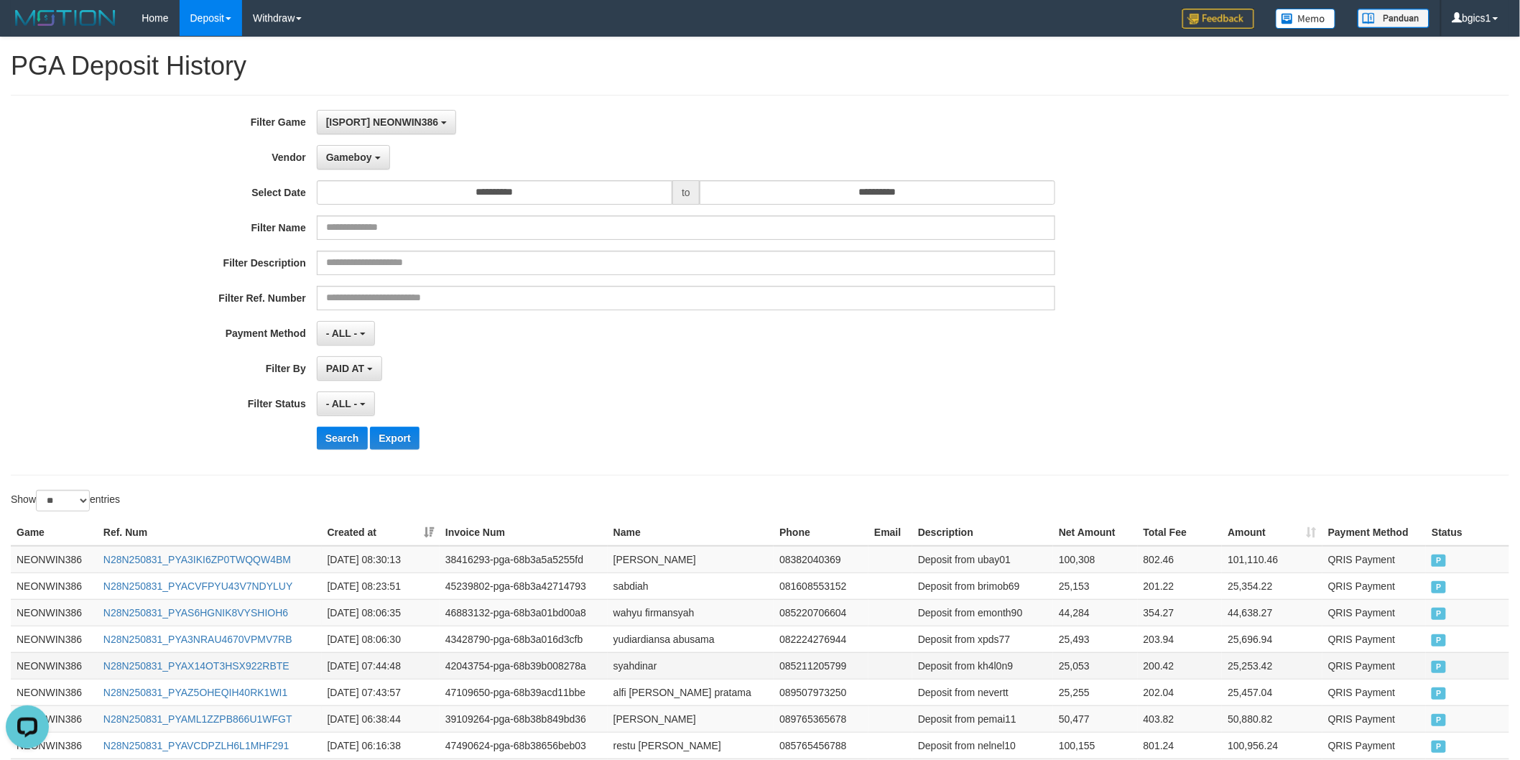
click at [638, 664] on td "syahdinar" at bounding box center [691, 665] width 166 height 27
click at [625, 637] on td "yudiardiansa abusama" at bounding box center [691, 639] width 166 height 27
drag, startPoint x: 625, startPoint y: 637, endPoint x: 688, endPoint y: 637, distance: 62.5
click at [688, 637] on td "yudiardiansa abusama" at bounding box center [691, 639] width 166 height 27
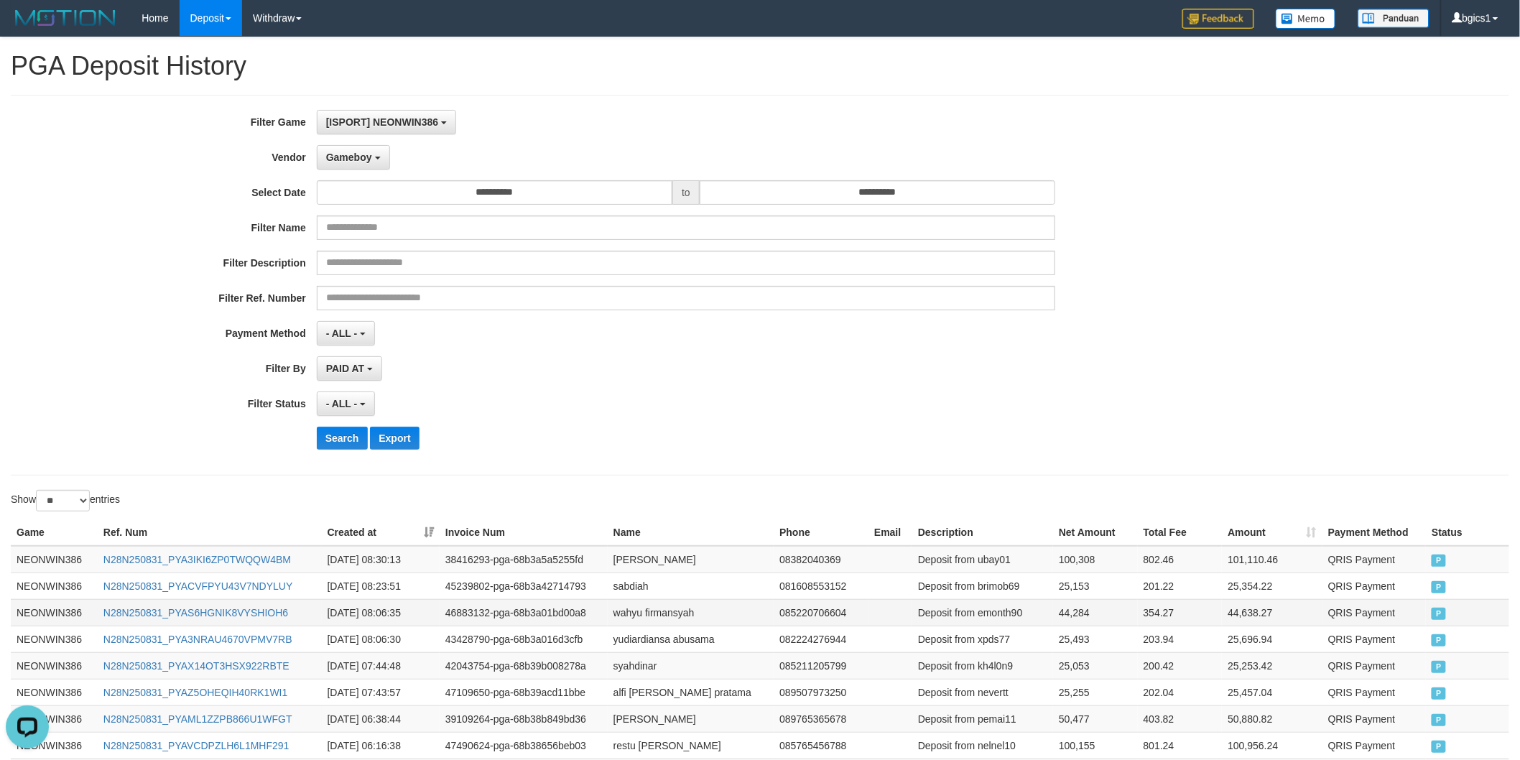
click at [632, 614] on td "wahyu firmansyah" at bounding box center [691, 612] width 166 height 27
drag, startPoint x: 632, startPoint y: 614, endPoint x: 661, endPoint y: 612, distance: 28.8
click at [661, 612] on td "wahyu firmansyah" at bounding box center [691, 612] width 166 height 27
click at [634, 585] on td "sabdiah" at bounding box center [691, 586] width 166 height 27
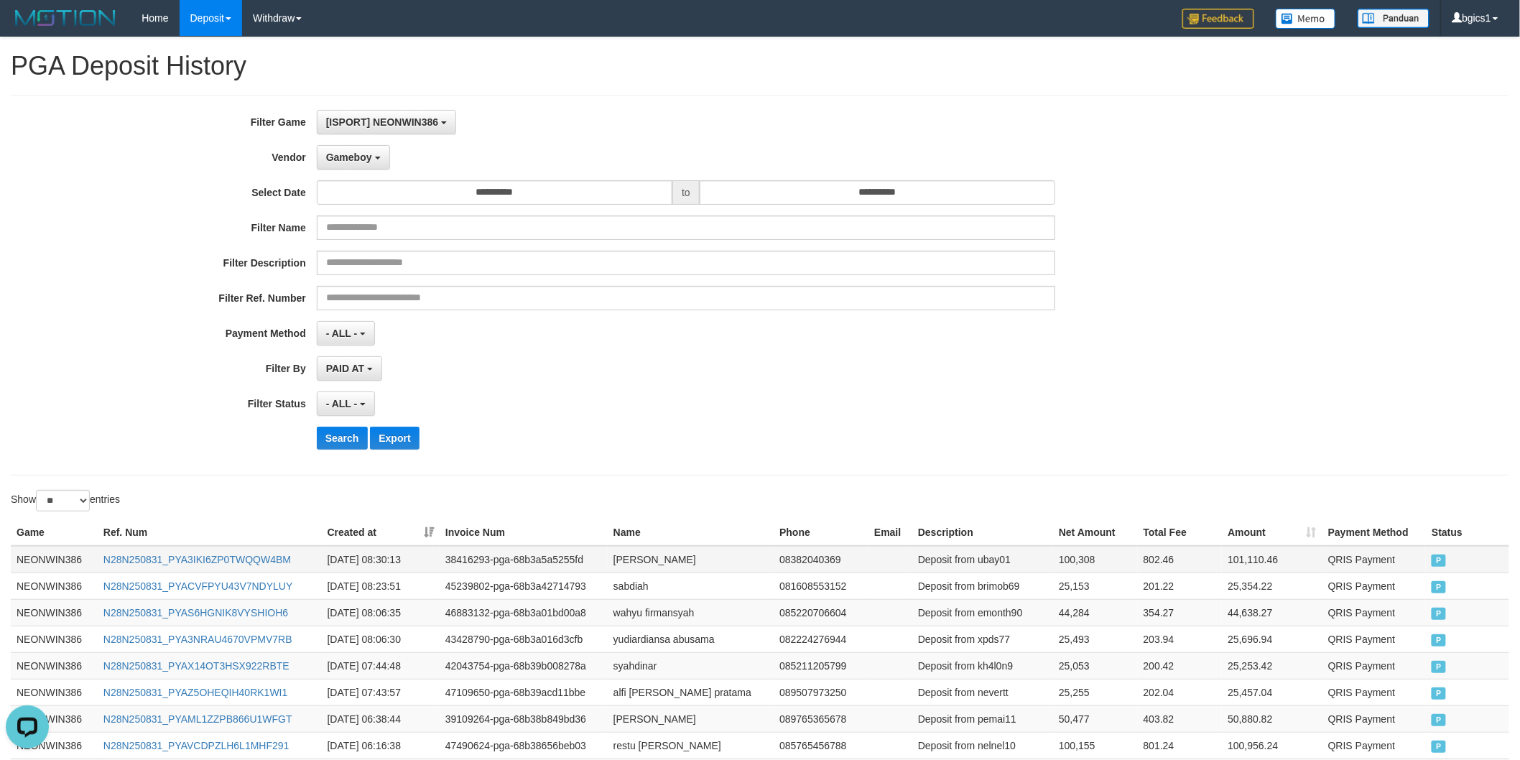
click at [629, 563] on td "ALDI SETIADI" at bounding box center [691, 559] width 166 height 27
drag, startPoint x: 629, startPoint y: 563, endPoint x: 666, endPoint y: 563, distance: 37.4
click at [666, 563] on td "ALDI SETIADI" at bounding box center [691, 559] width 166 height 27
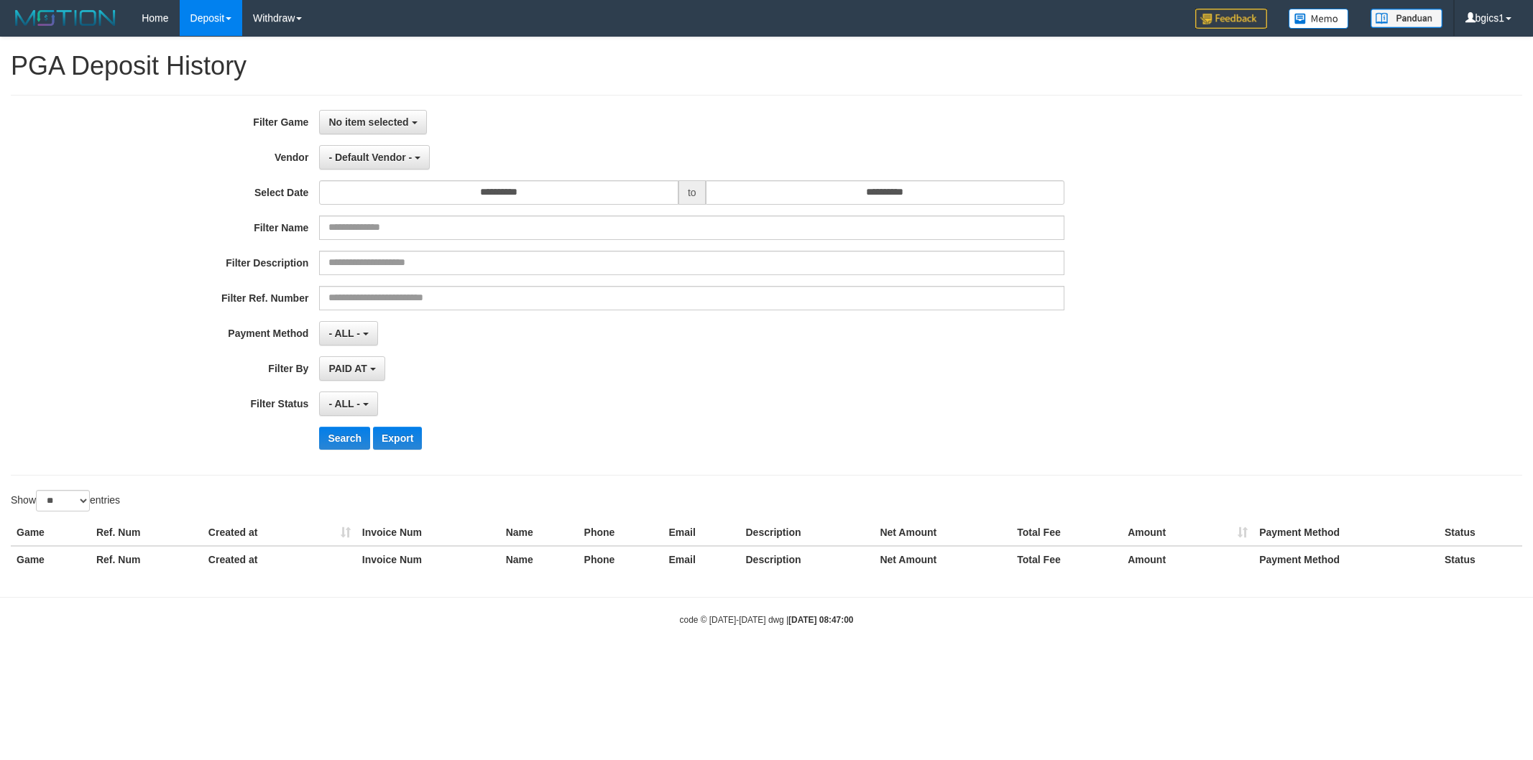
select select
select select "**"
select select
select select "**"
